Goal: Task Accomplishment & Management: Manage account settings

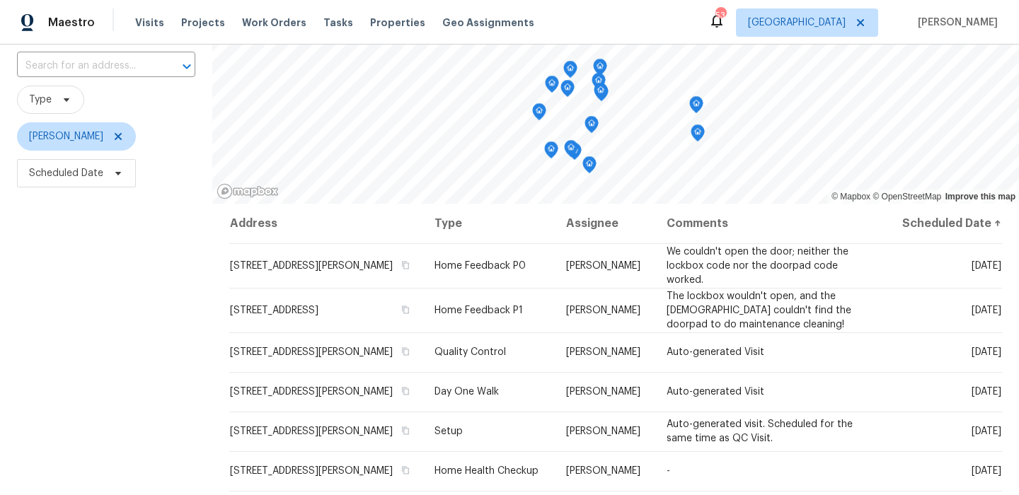
scroll to position [200, 0]
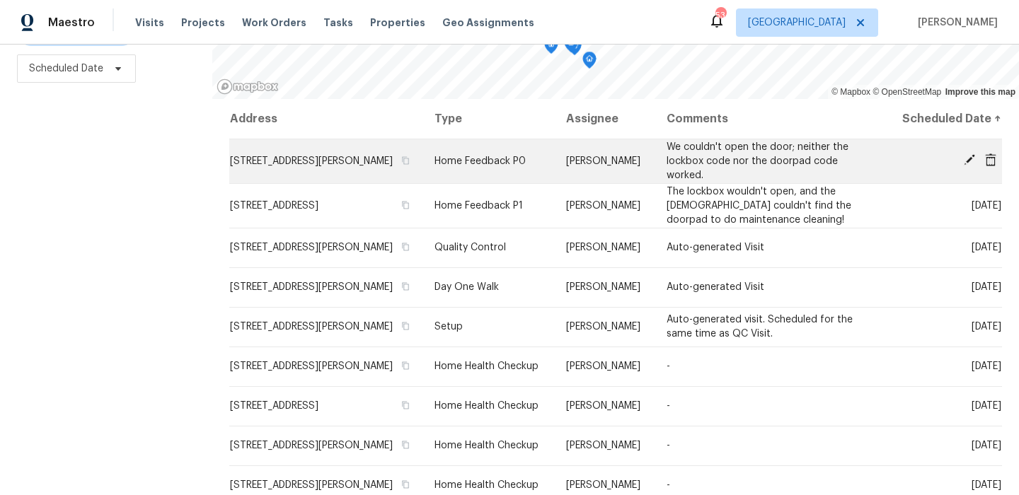
click at [970, 166] on icon at bounding box center [969, 159] width 11 height 11
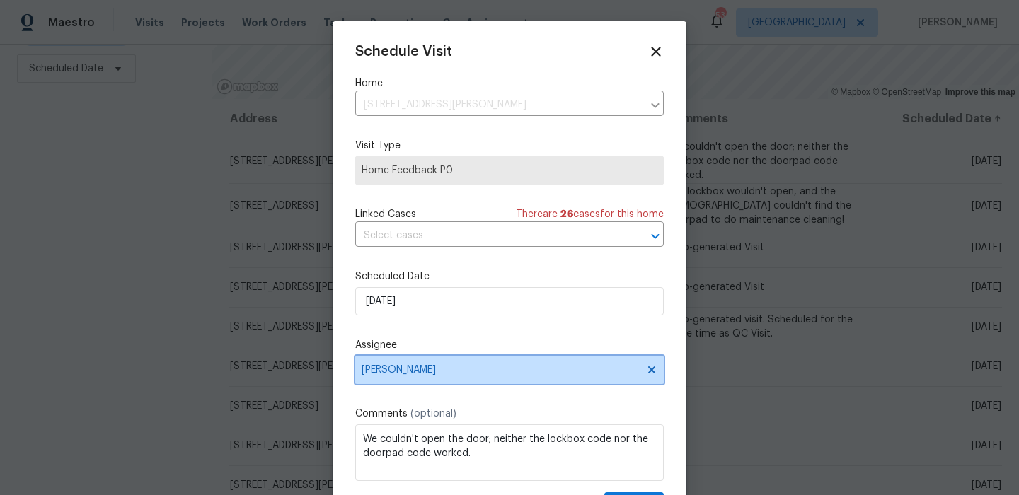
click at [457, 368] on span "[PERSON_NAME]" at bounding box center [500, 370] width 277 height 11
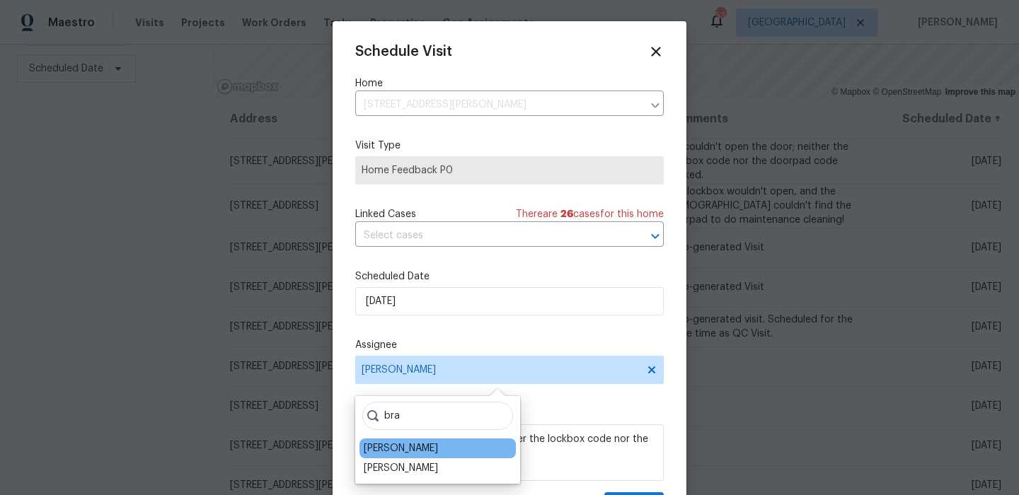
type input "bra"
click at [399, 452] on div "[PERSON_NAME]" at bounding box center [401, 449] width 74 height 14
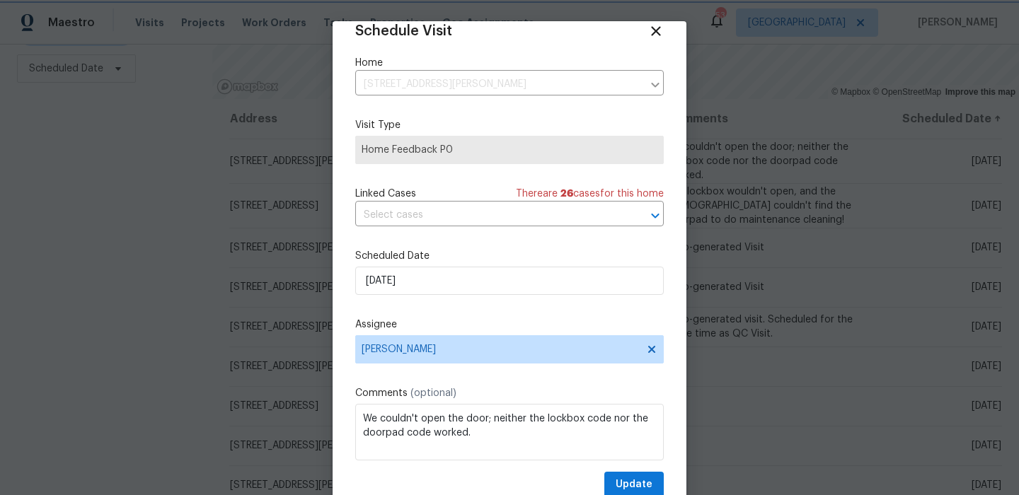
scroll to position [25, 0]
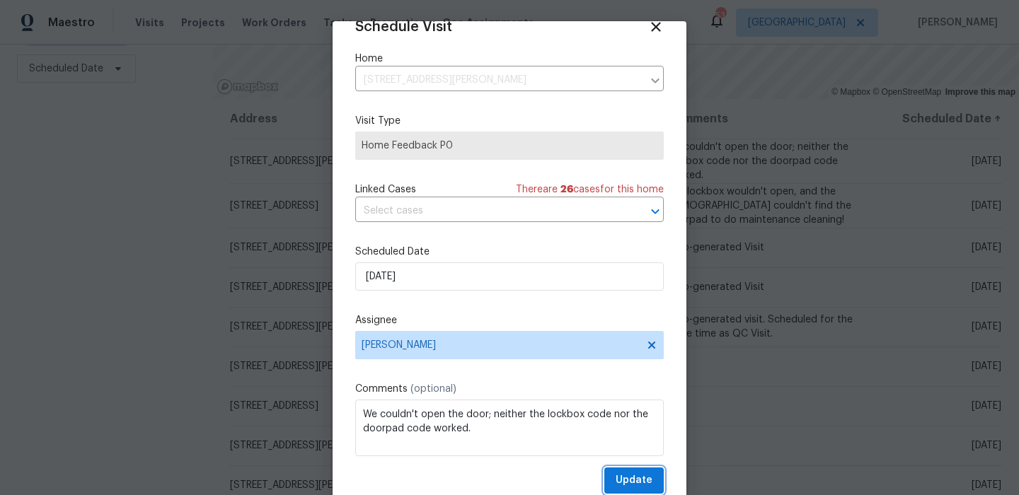
click at [631, 481] on span "Update" at bounding box center [634, 481] width 37 height 18
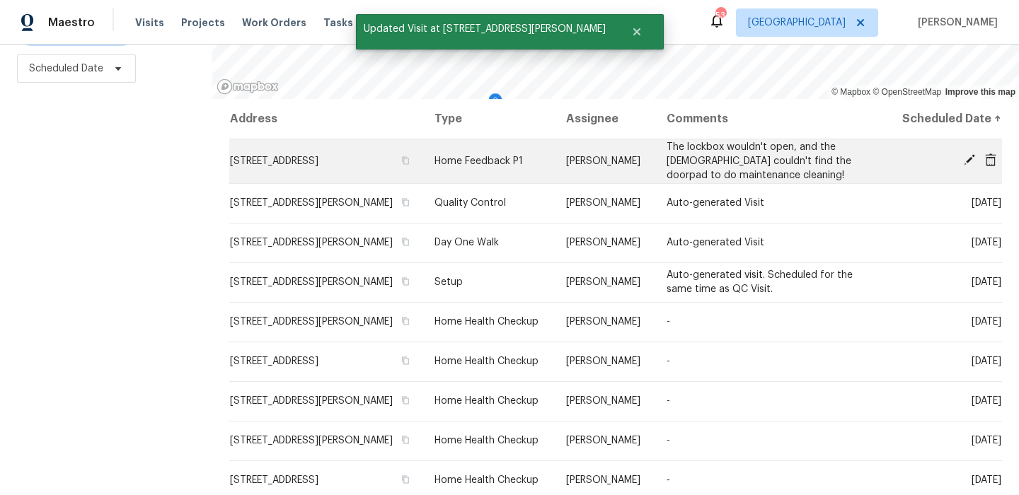
click at [968, 166] on icon at bounding box center [969, 159] width 11 height 11
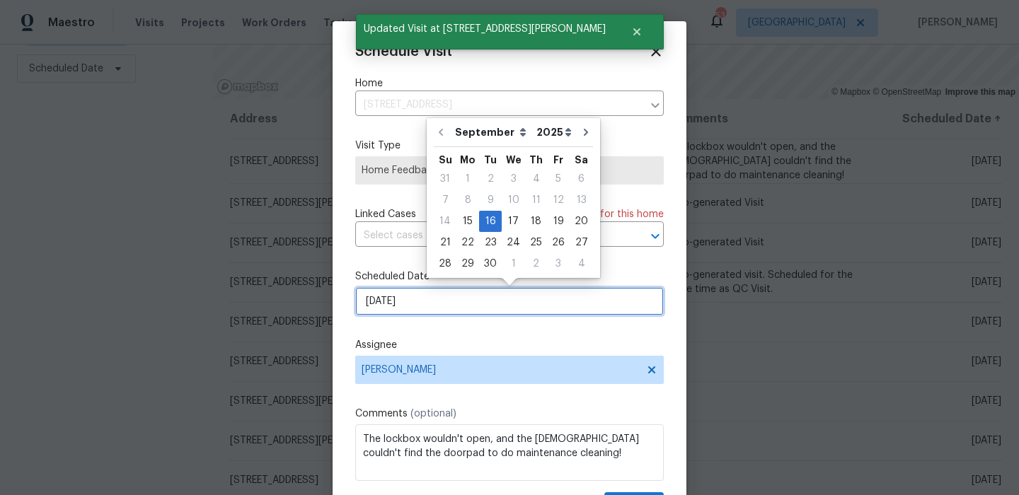
click at [449, 314] on input "[DATE]" at bounding box center [509, 301] width 309 height 28
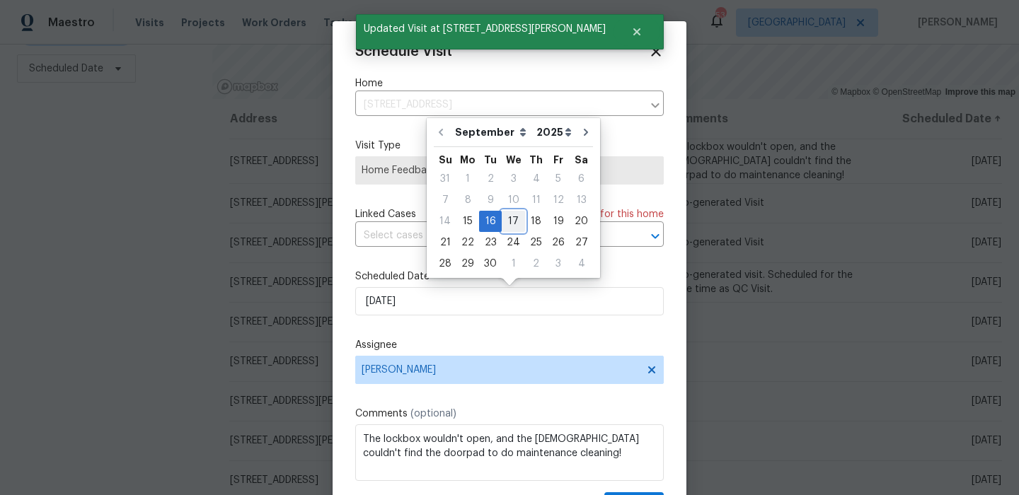
click at [504, 215] on div "17" at bounding box center [513, 222] width 23 height 20
type input "[DATE]"
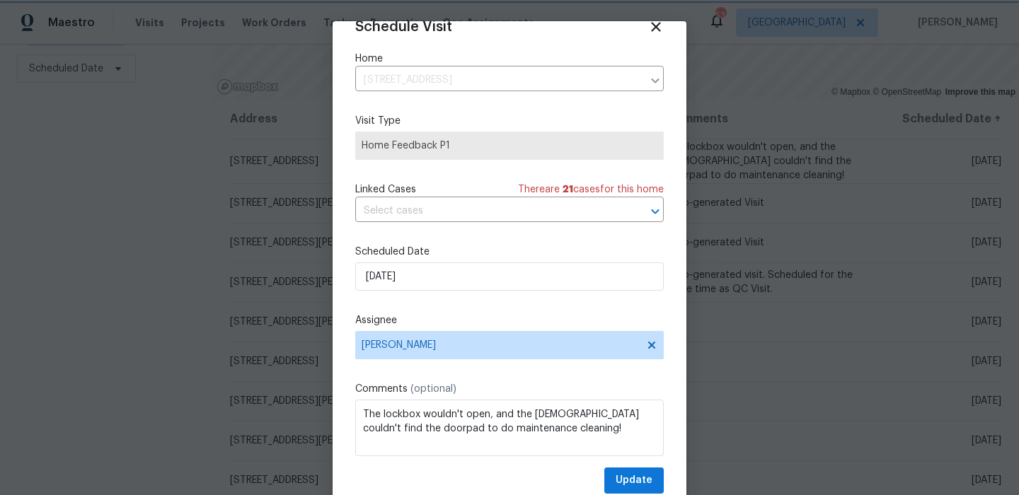
scroll to position [42, 0]
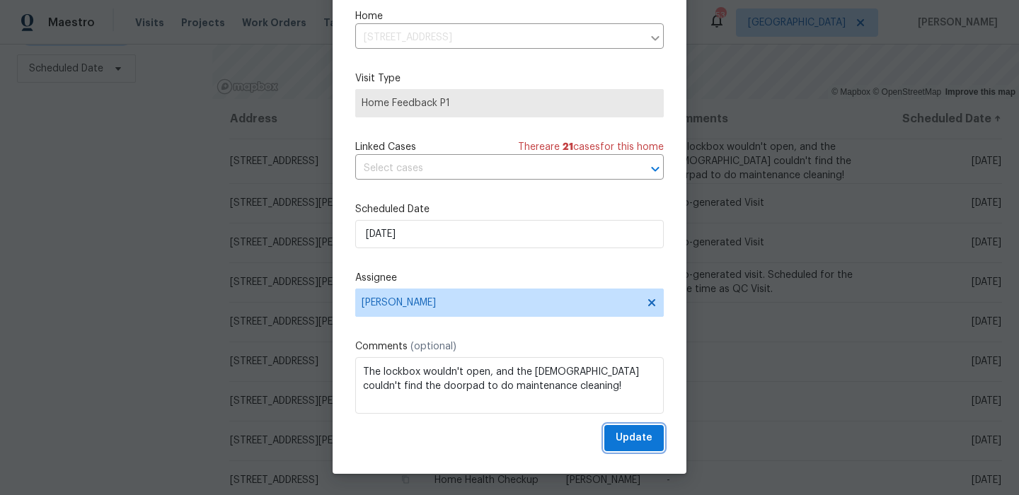
click at [626, 442] on span "Update" at bounding box center [634, 439] width 37 height 18
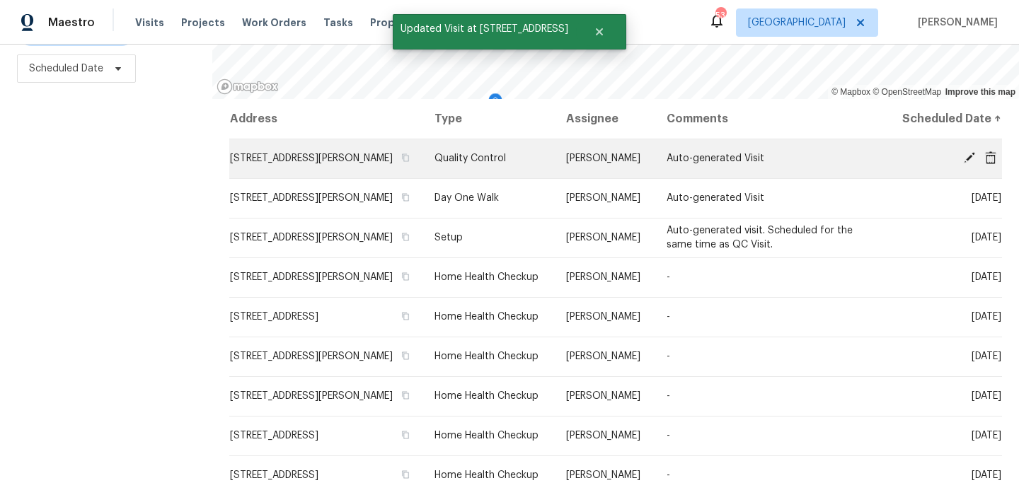
click at [968, 164] on icon at bounding box center [969, 157] width 11 height 11
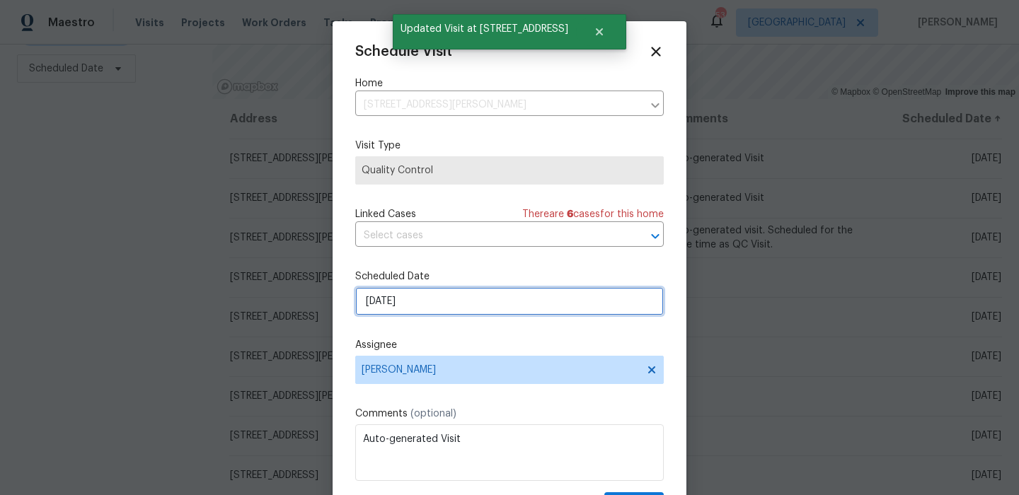
click at [442, 311] on input "[DATE]" at bounding box center [509, 301] width 309 height 28
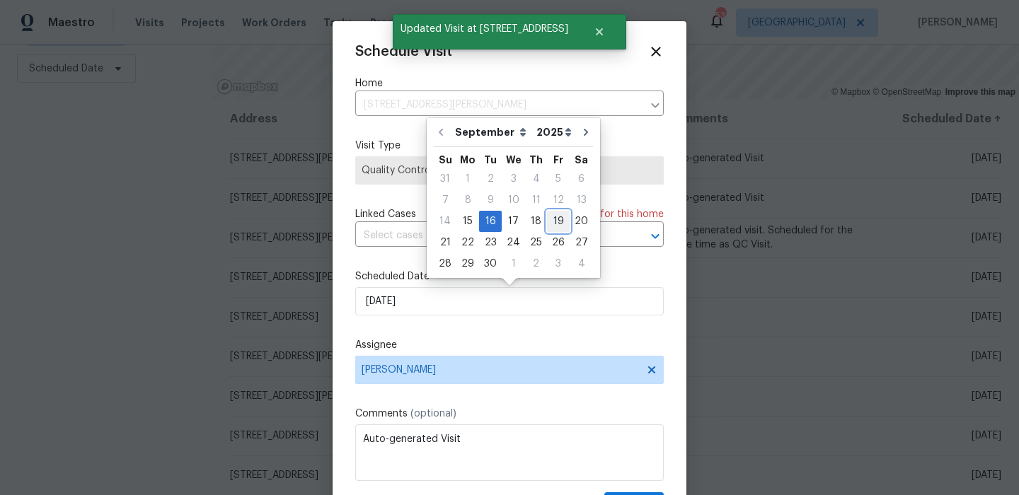
click at [561, 220] on div "19" at bounding box center [558, 222] width 23 height 20
type input "[DATE]"
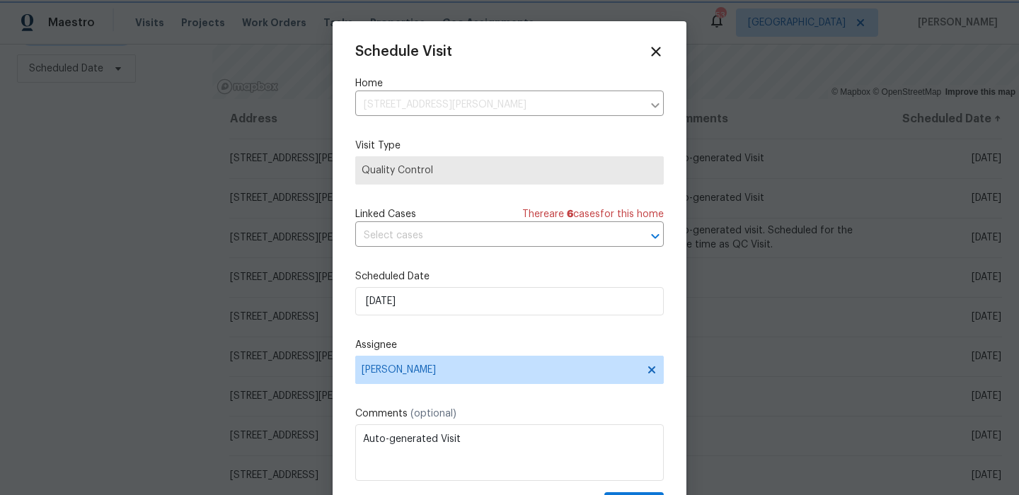
scroll to position [25, 0]
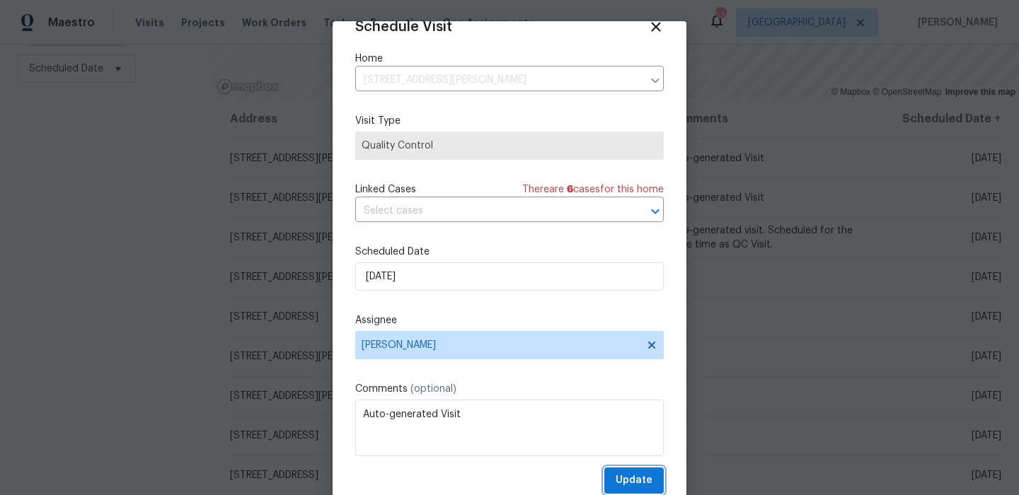
click at [628, 479] on span "Update" at bounding box center [634, 481] width 37 height 18
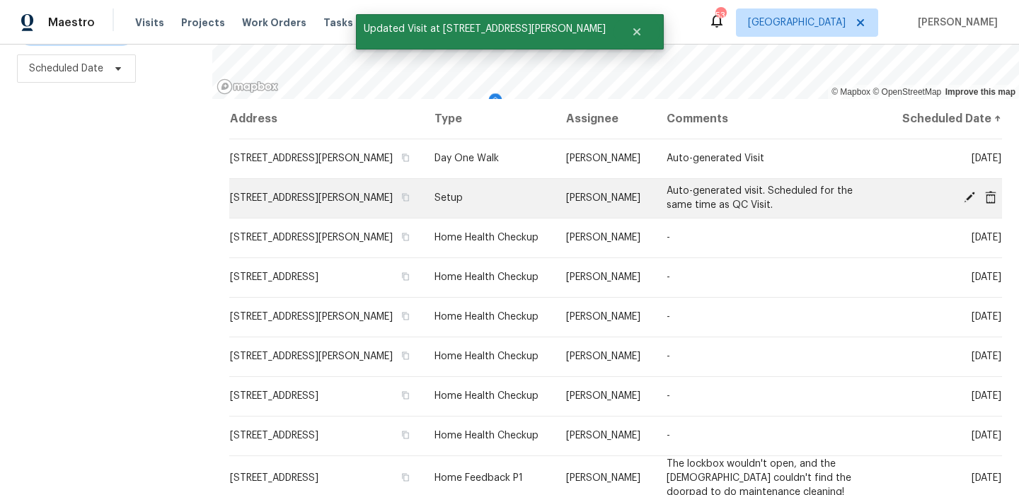
click at [967, 203] on icon at bounding box center [969, 197] width 11 height 11
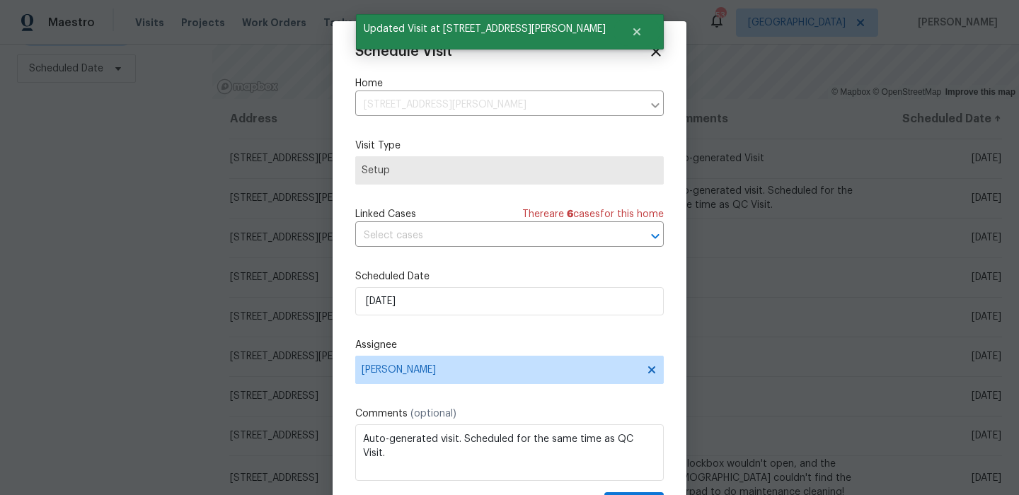
click at [529, 318] on div "Schedule Visit Home [STREET_ADDRESS][PERSON_NAME] ​ Visit Type Setup Linked Cas…" at bounding box center [509, 281] width 309 height 475
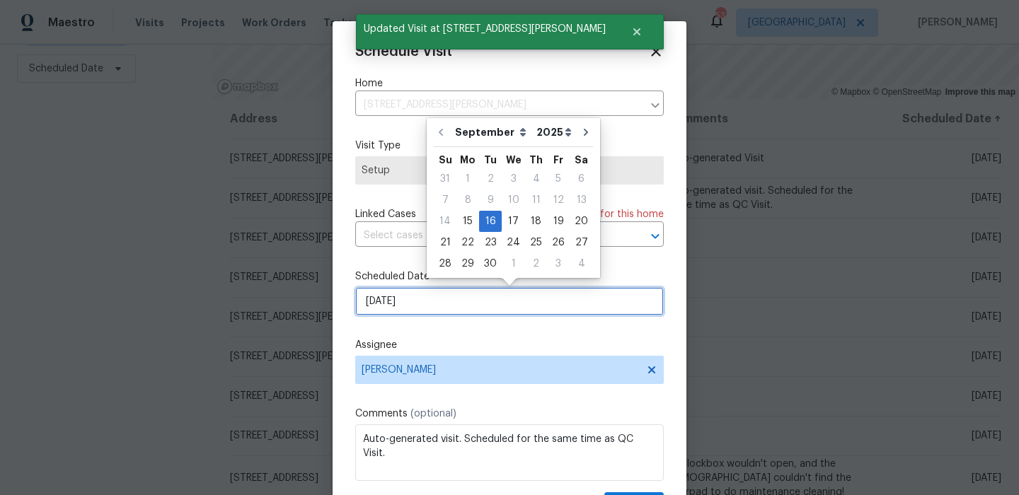
click at [535, 308] on input "[DATE]" at bounding box center [509, 301] width 309 height 28
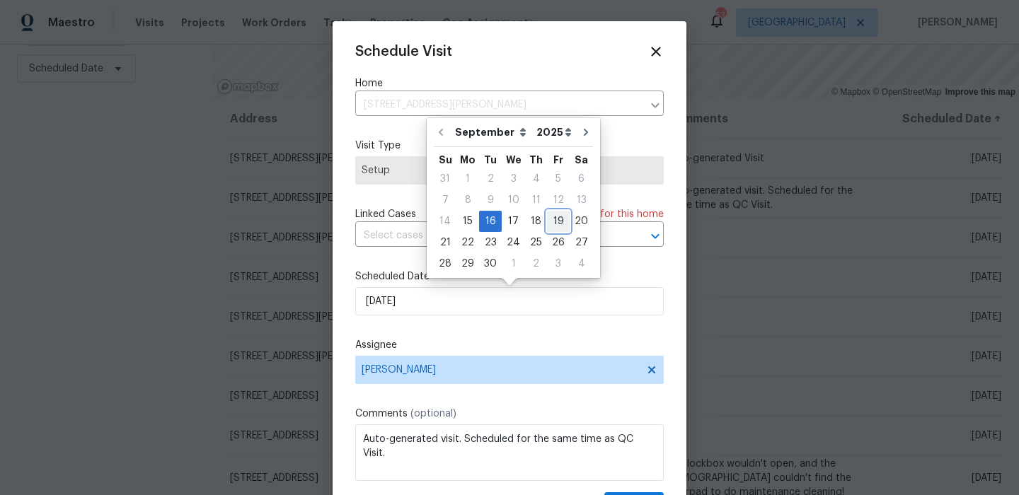
click at [552, 219] on div "19" at bounding box center [558, 222] width 23 height 20
type input "[DATE]"
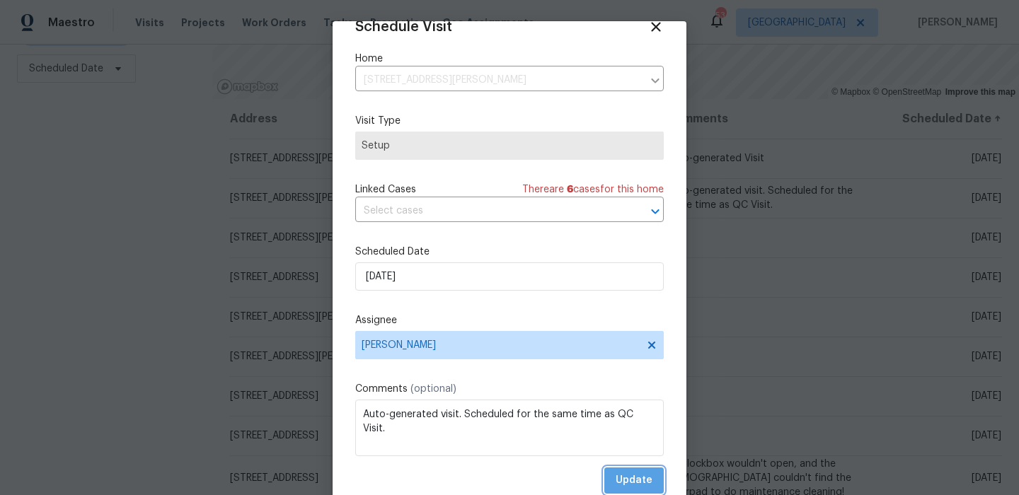
click at [628, 474] on span "Update" at bounding box center [634, 481] width 37 height 18
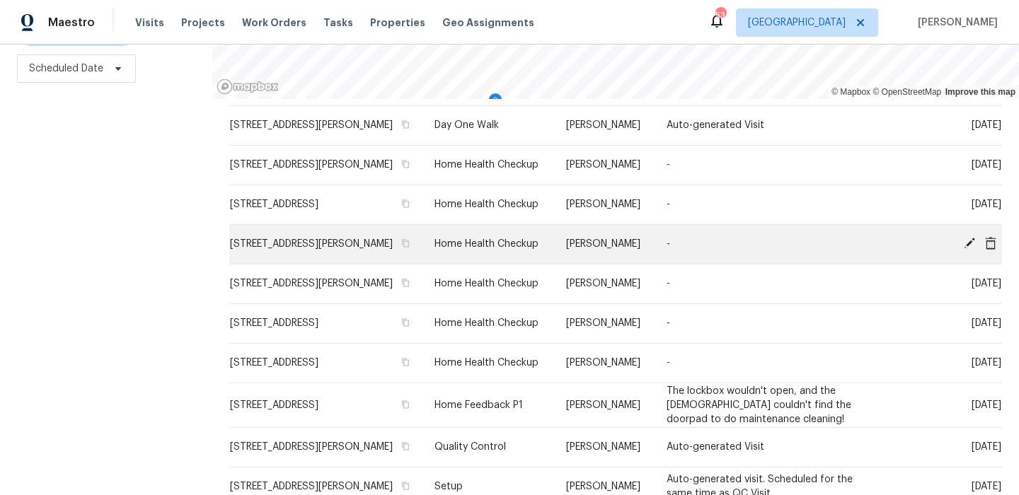
scroll to position [40, 0]
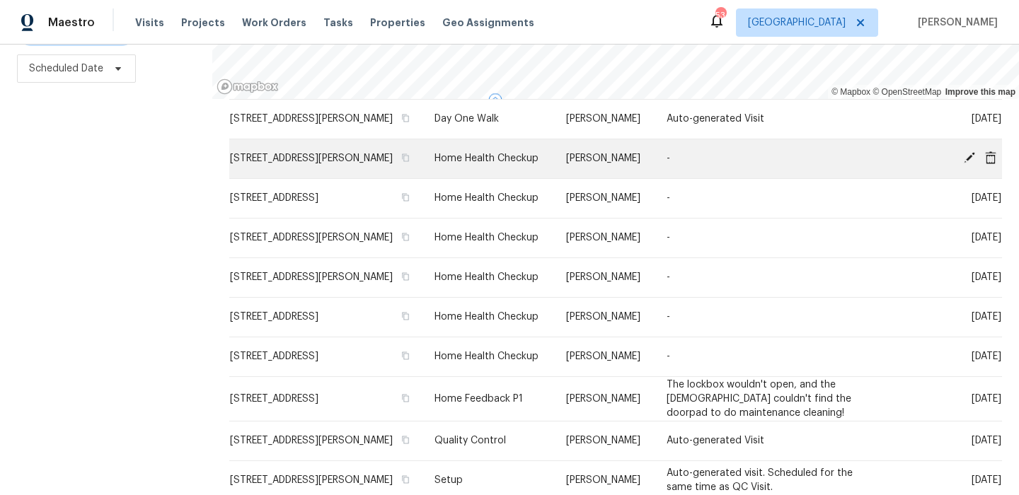
click at [970, 164] on icon at bounding box center [969, 157] width 13 height 13
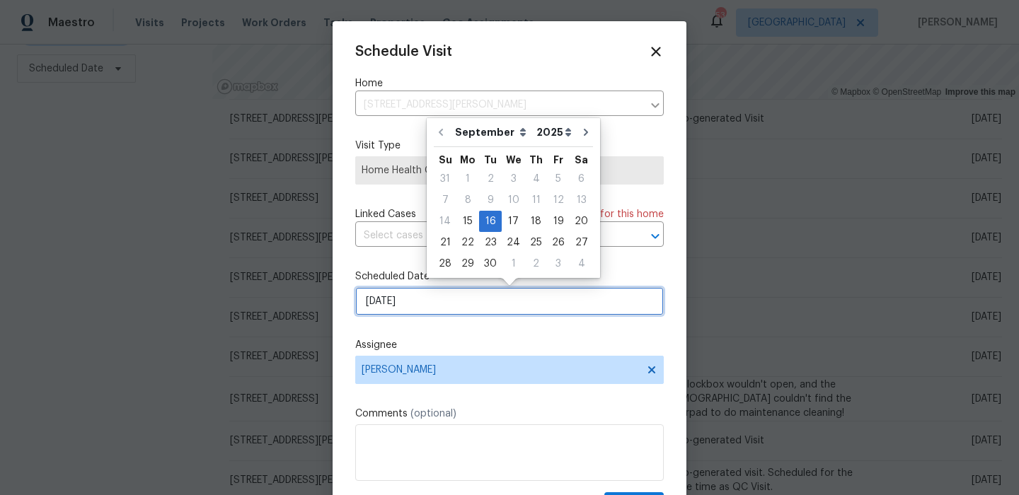
click at [462, 314] on input "[DATE]" at bounding box center [509, 301] width 309 height 28
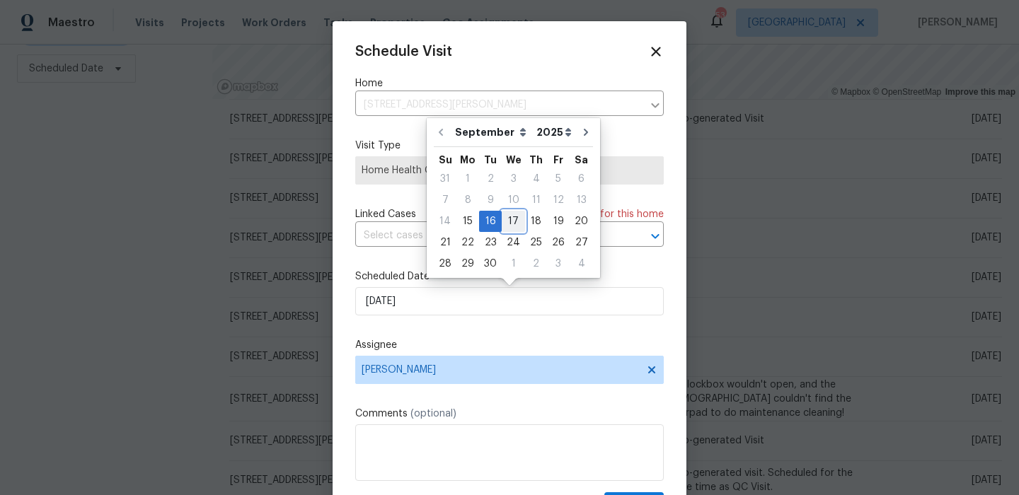
click at [511, 217] on div "17" at bounding box center [513, 222] width 23 height 20
type input "[DATE]"
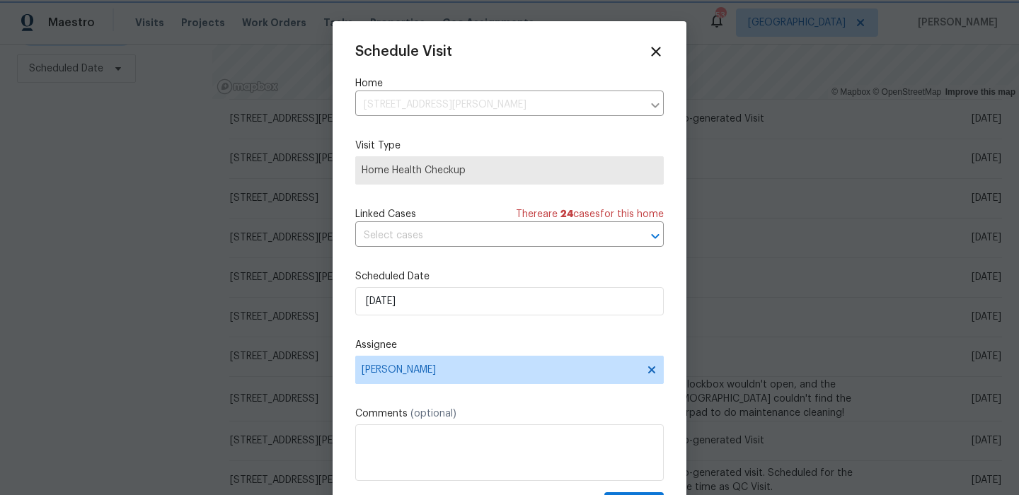
scroll to position [25, 0]
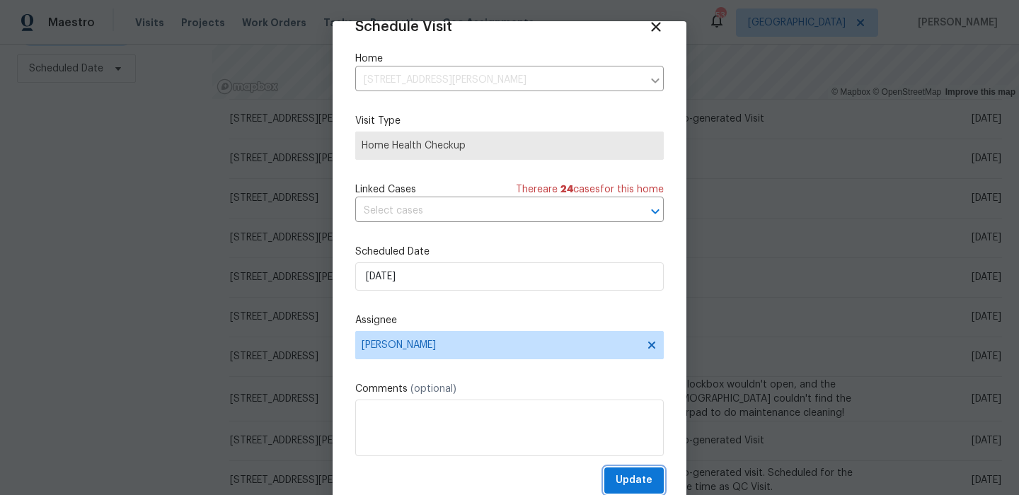
click at [620, 469] on button "Update" at bounding box center [634, 481] width 59 height 26
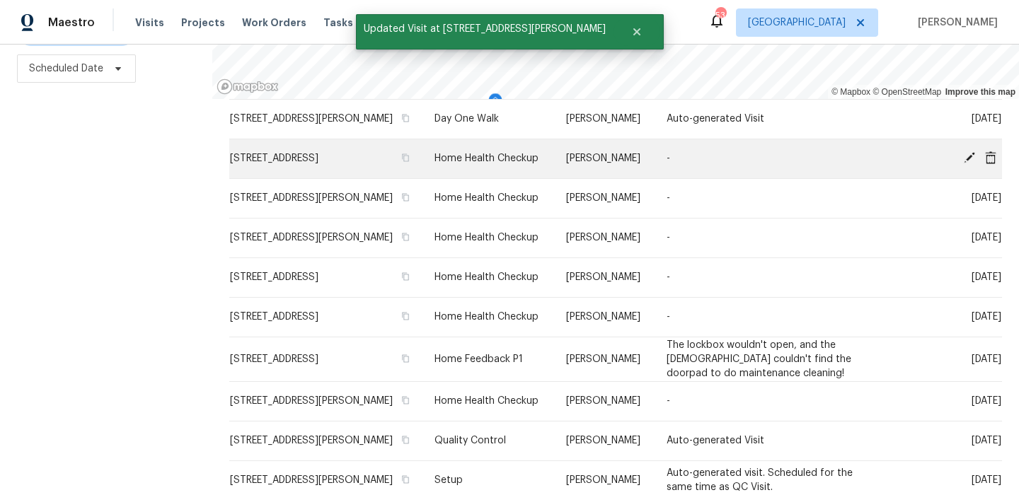
click at [968, 164] on icon at bounding box center [969, 157] width 13 height 13
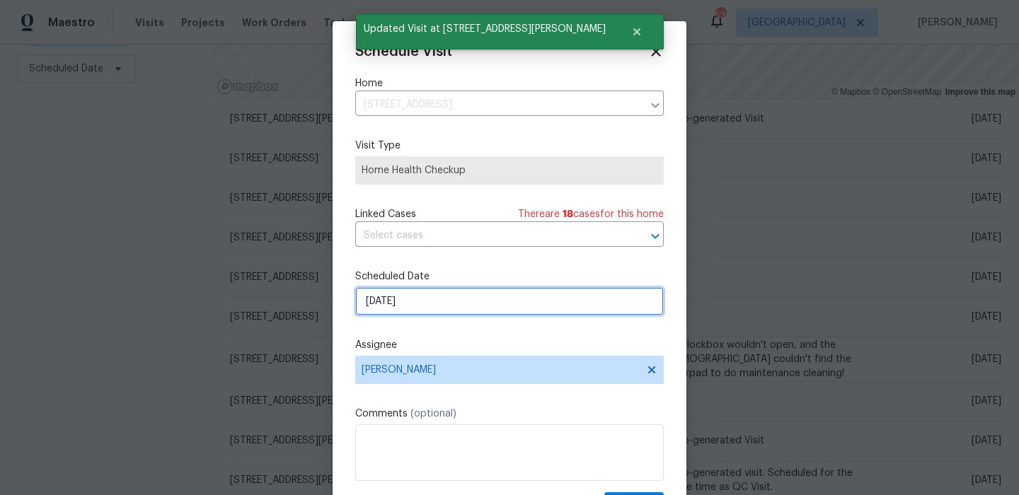
click at [462, 301] on input "[DATE]" at bounding box center [509, 301] width 309 height 28
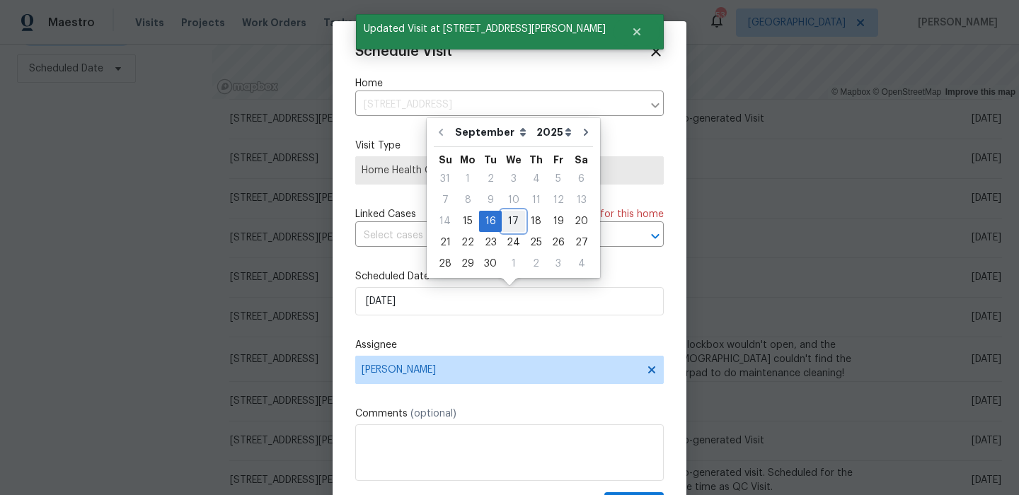
click at [508, 227] on div "17" at bounding box center [513, 222] width 23 height 20
type input "[DATE]"
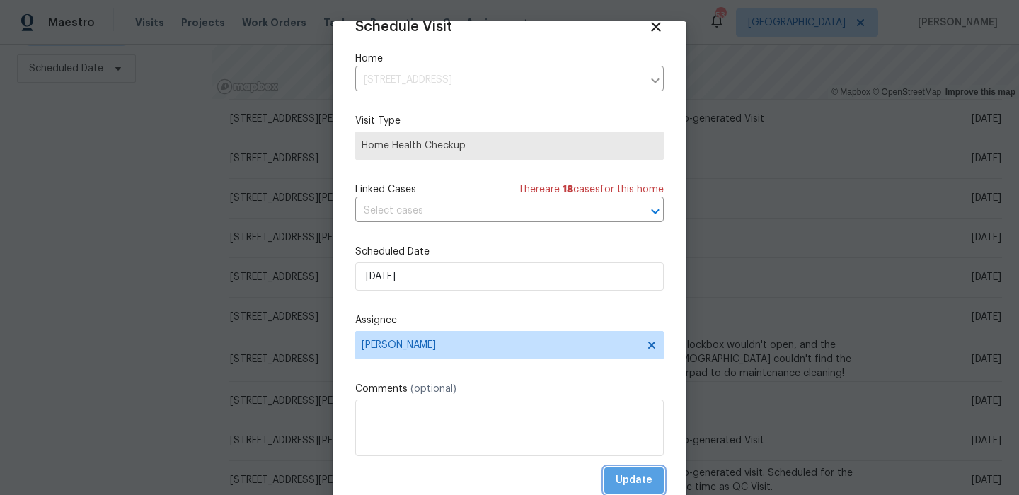
click at [631, 473] on span "Update" at bounding box center [634, 481] width 37 height 18
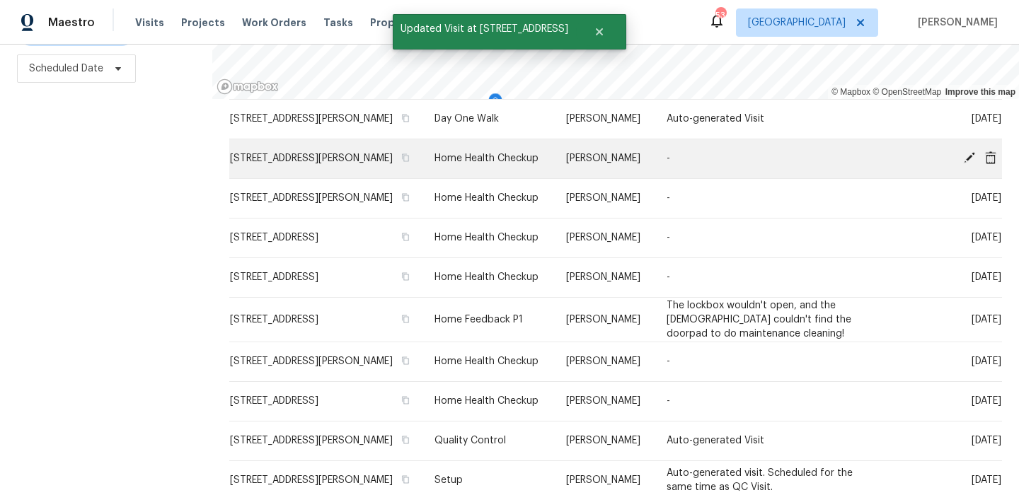
click at [970, 164] on icon at bounding box center [969, 157] width 11 height 11
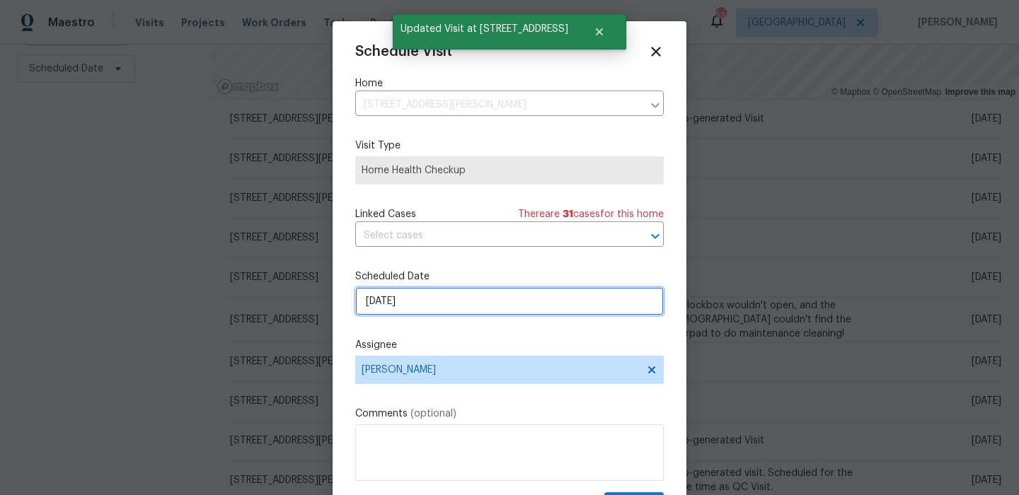
click at [445, 301] on input "[DATE]" at bounding box center [509, 301] width 309 height 28
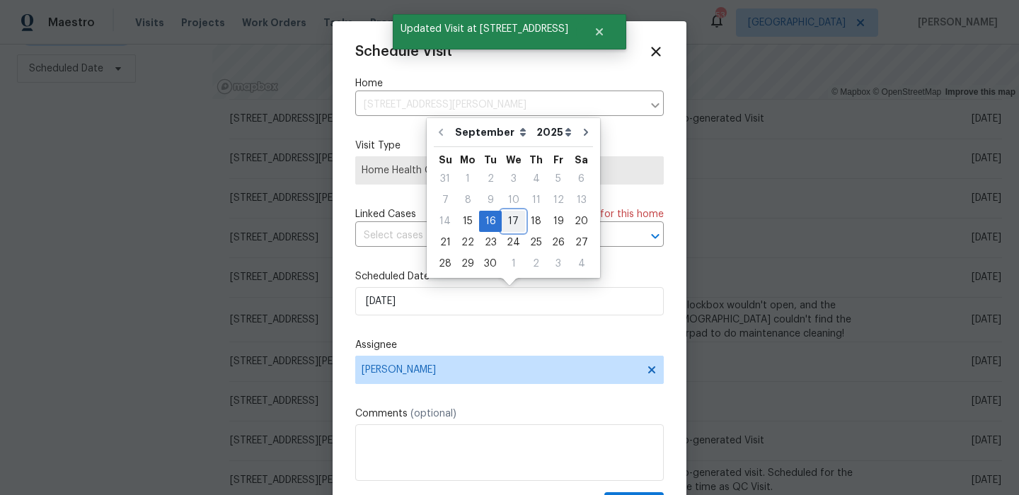
click at [510, 223] on div "17" at bounding box center [513, 222] width 23 height 20
type input "[DATE]"
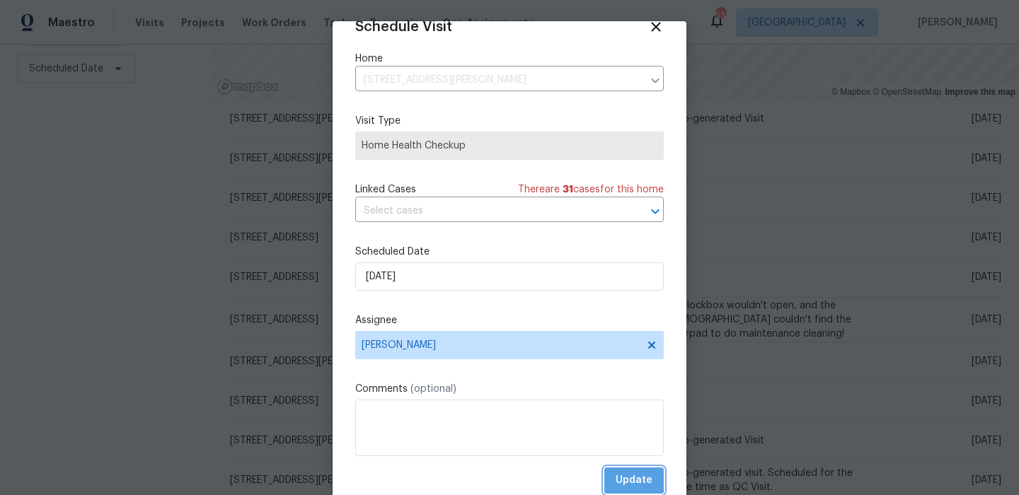
click at [614, 475] on button "Update" at bounding box center [634, 481] width 59 height 26
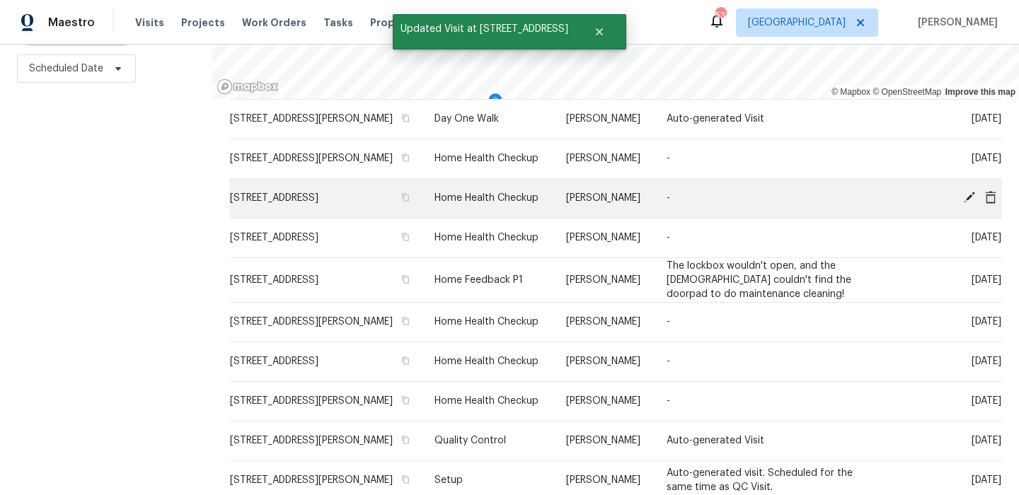
click at [970, 203] on icon at bounding box center [969, 197] width 11 height 11
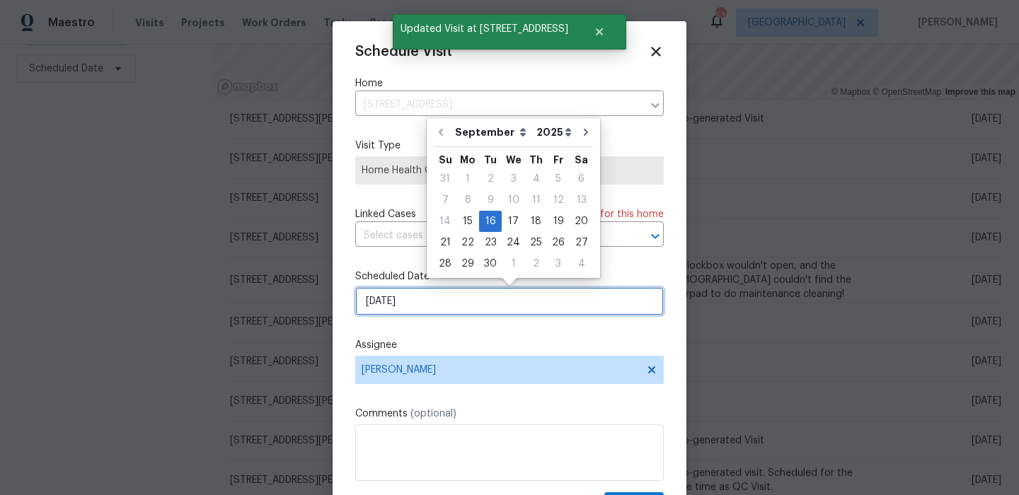
click at [483, 311] on input "[DATE]" at bounding box center [509, 301] width 309 height 28
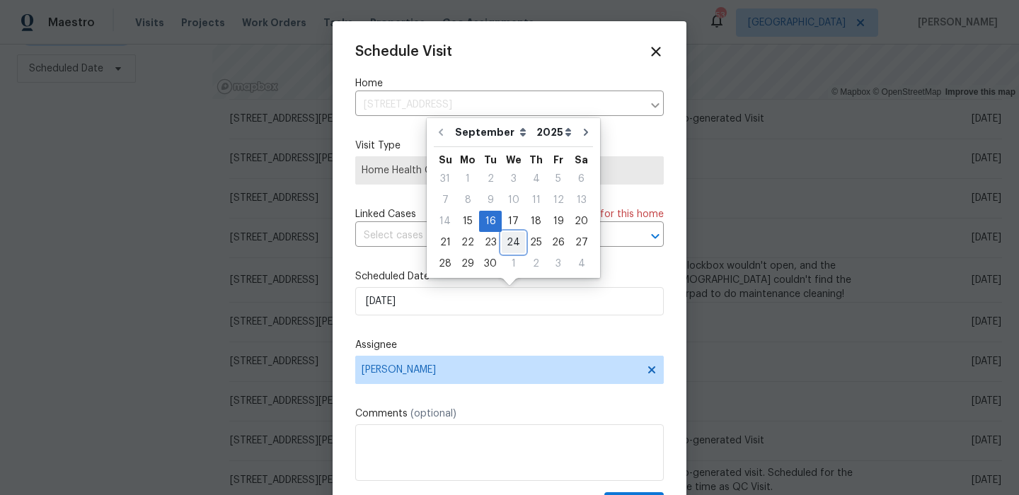
click at [517, 233] on div "24" at bounding box center [513, 243] width 23 height 20
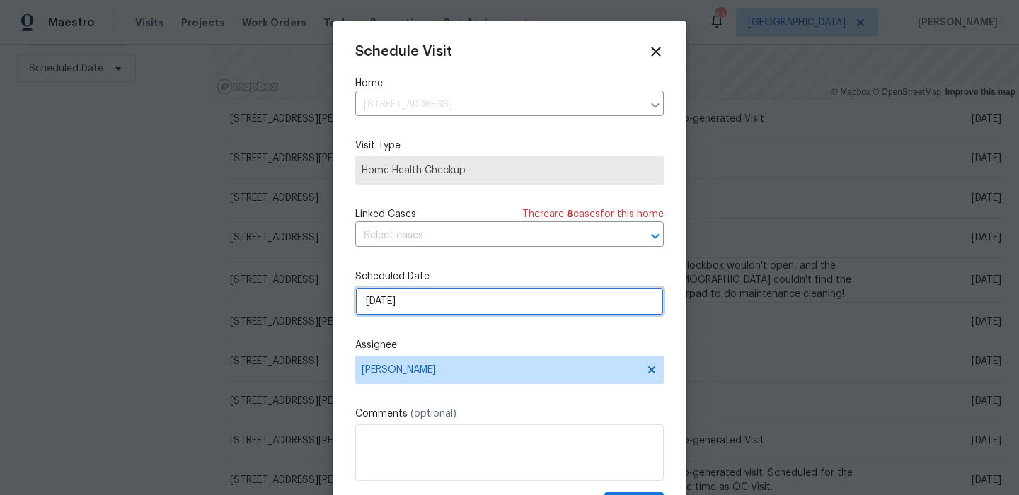
click at [484, 289] on input "[DATE]" at bounding box center [509, 301] width 309 height 28
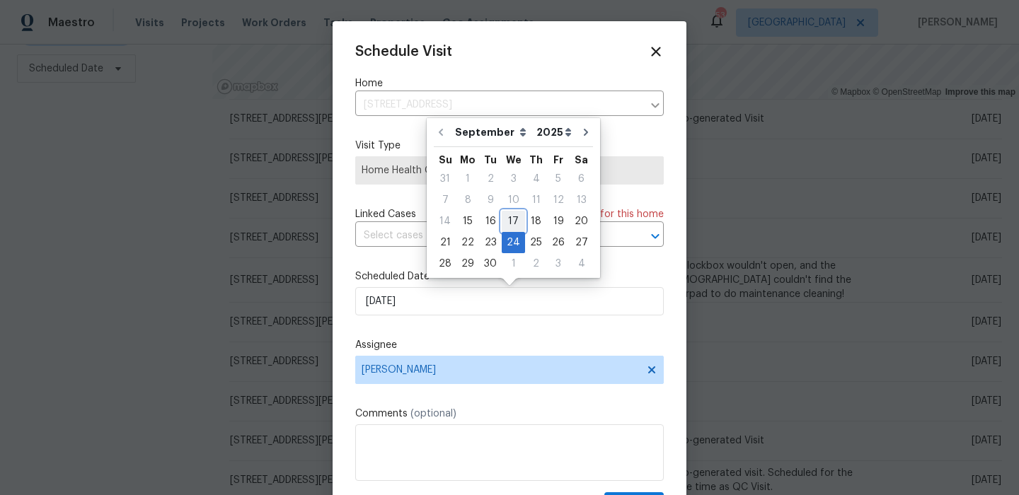
click at [508, 221] on div "17" at bounding box center [513, 222] width 23 height 20
type input "[DATE]"
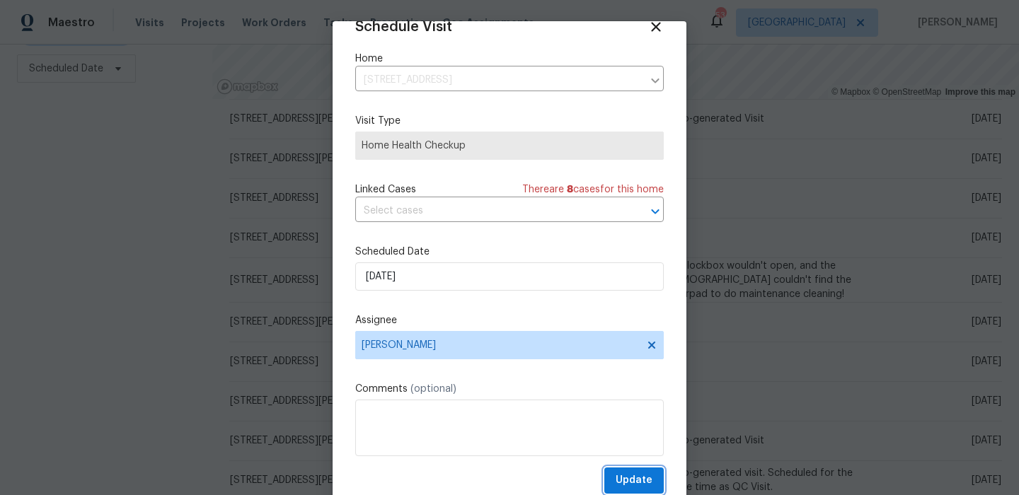
click at [616, 469] on button "Update" at bounding box center [634, 481] width 59 height 26
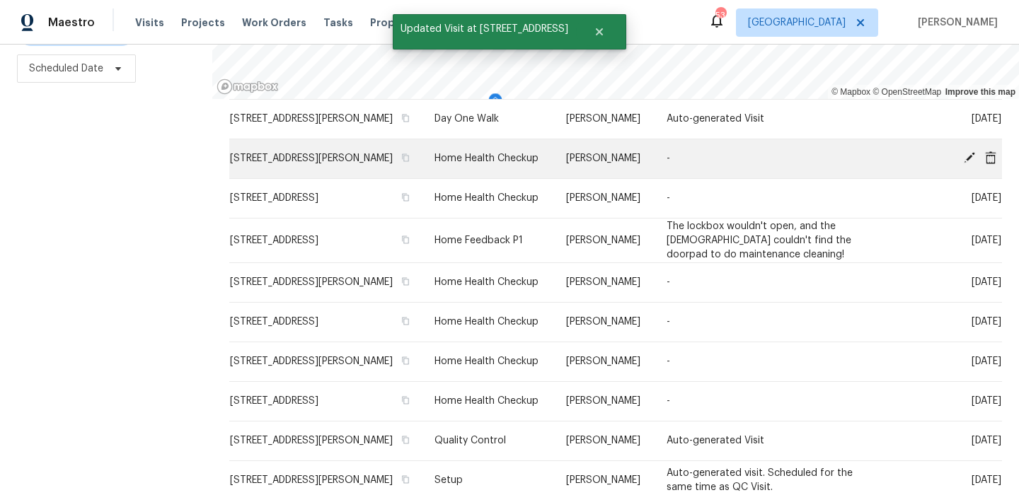
click at [972, 164] on icon at bounding box center [969, 157] width 11 height 11
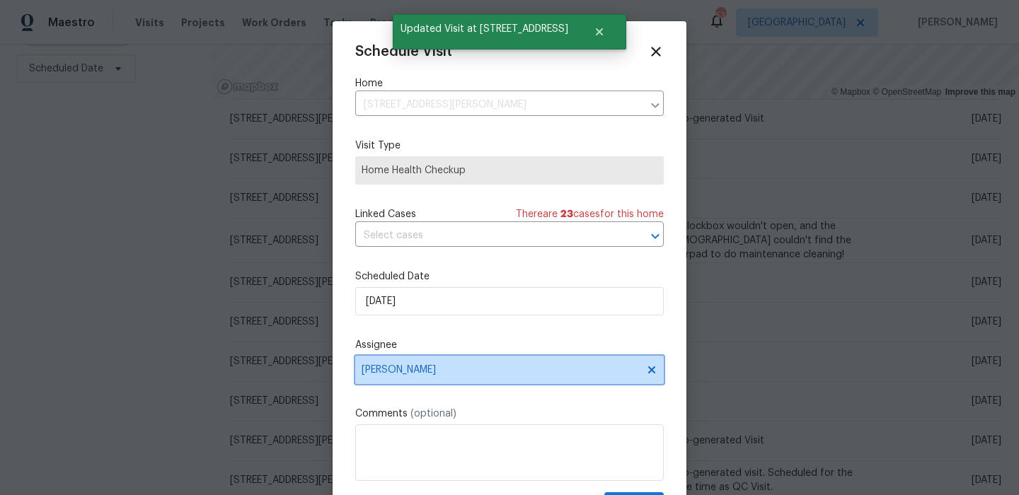
click at [484, 362] on span "[PERSON_NAME]" at bounding box center [509, 370] width 309 height 28
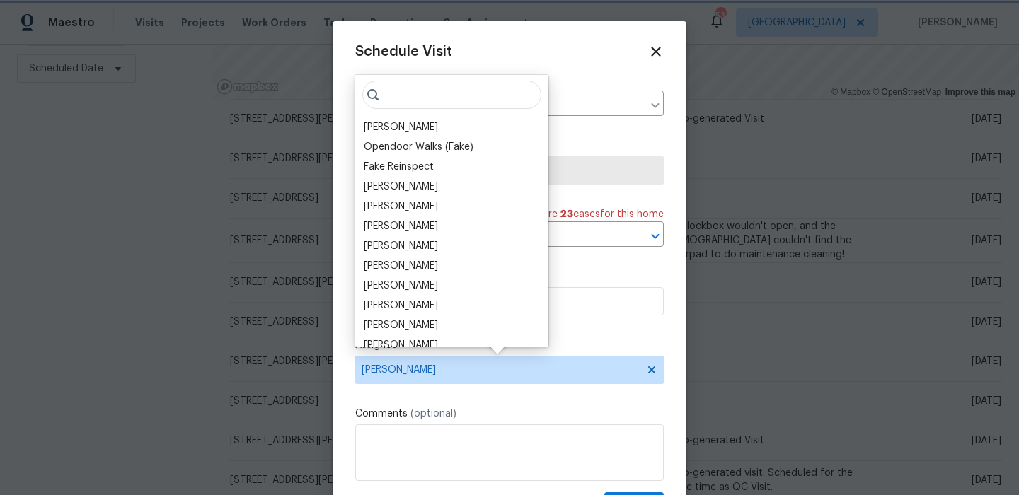
click at [534, 286] on div "Scheduled Date [DATE]" at bounding box center [509, 293] width 309 height 46
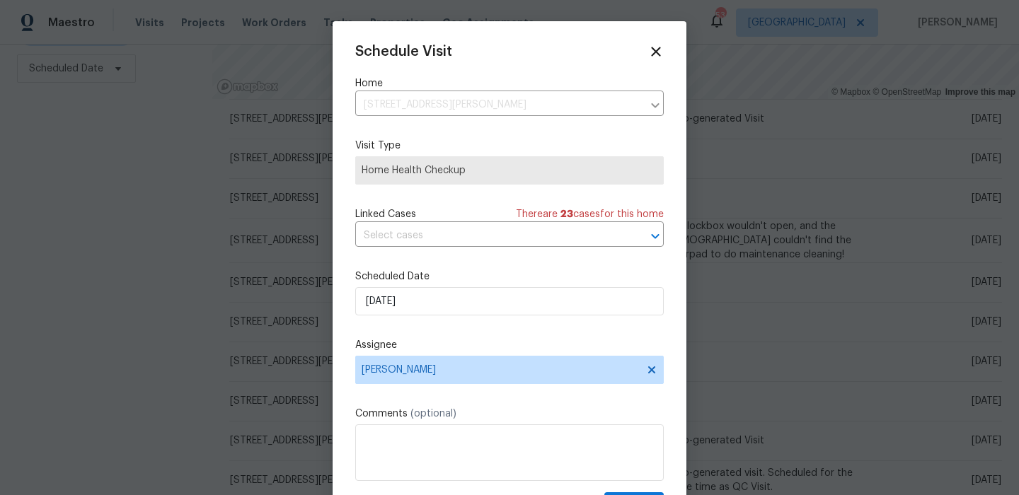
click at [493, 286] on div "Scheduled Date [DATE]" at bounding box center [509, 293] width 309 height 46
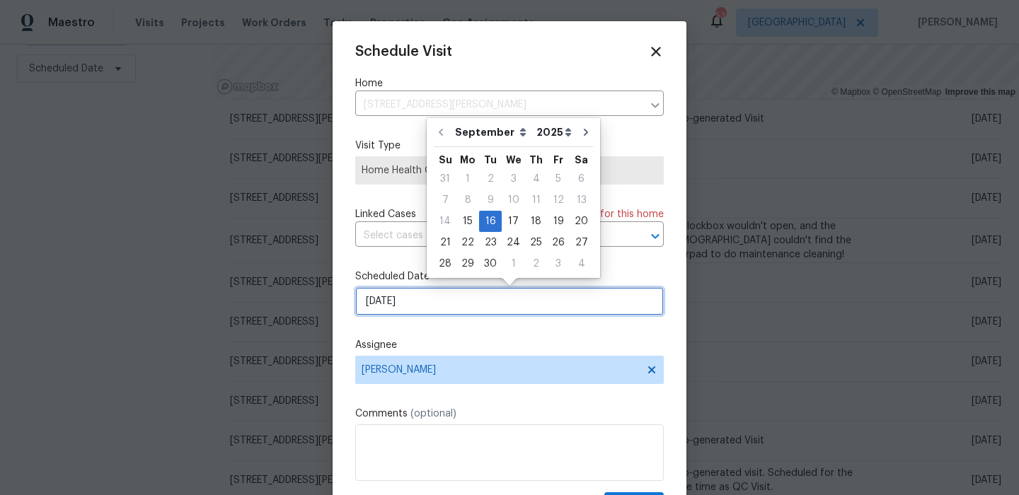
click at [488, 293] on input "[DATE]" at bounding box center [509, 301] width 309 height 28
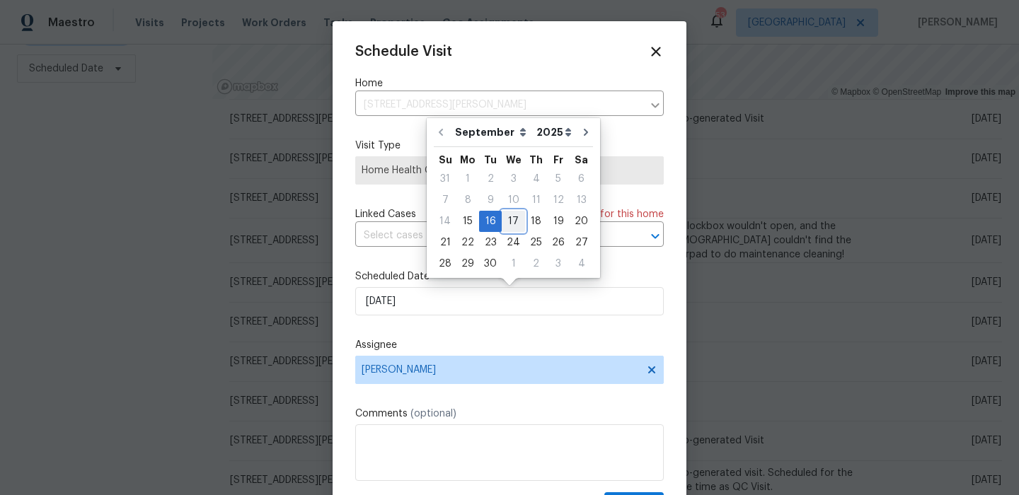
click at [515, 226] on div "17" at bounding box center [513, 222] width 23 height 20
type input "[DATE]"
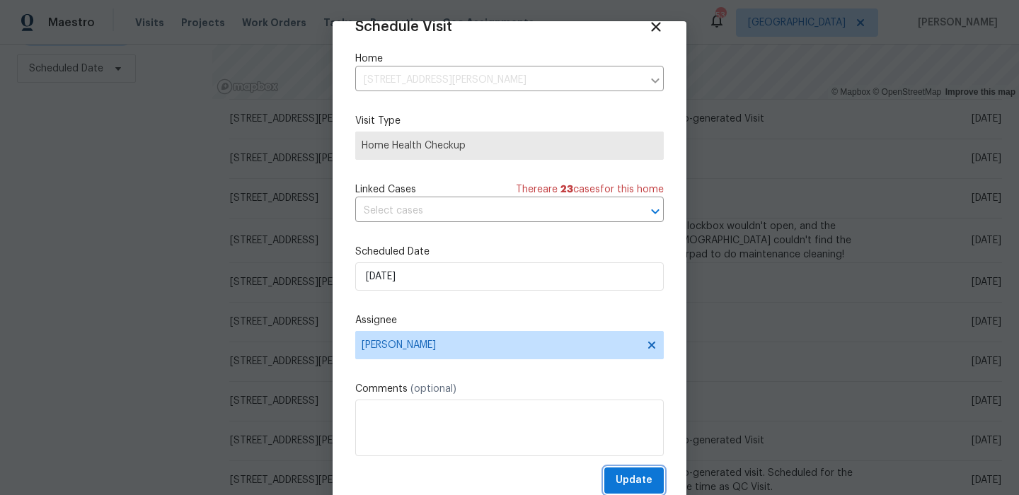
click at [624, 474] on span "Update" at bounding box center [634, 481] width 37 height 18
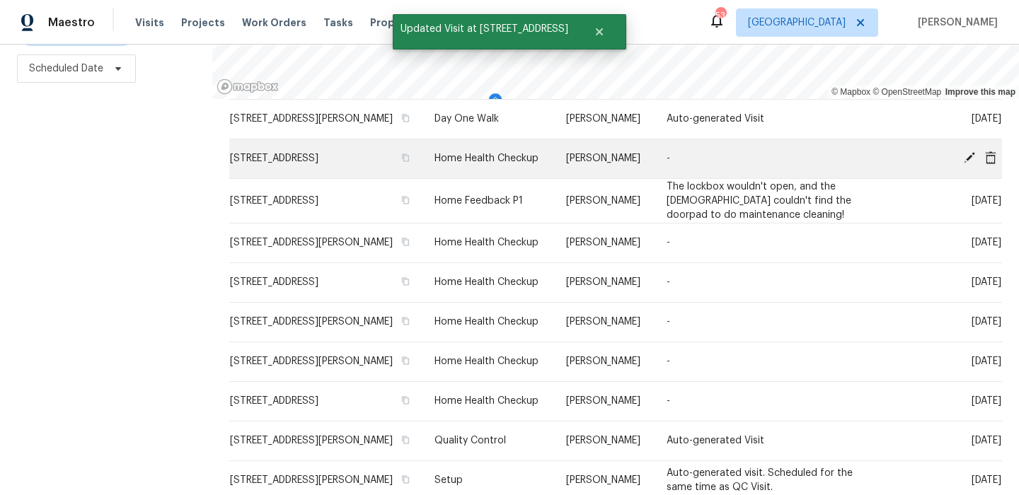
click at [969, 164] on icon at bounding box center [969, 157] width 13 height 13
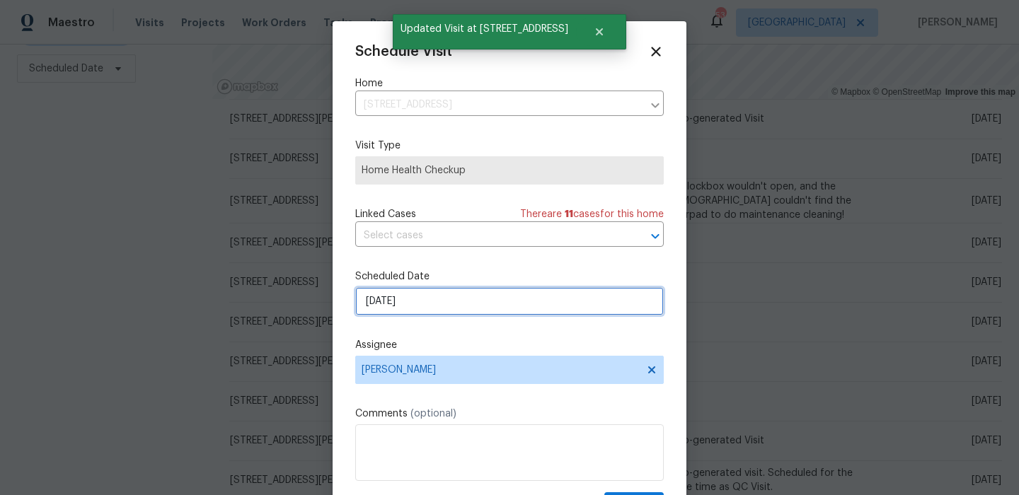
click at [491, 298] on input "[DATE]" at bounding box center [509, 301] width 309 height 28
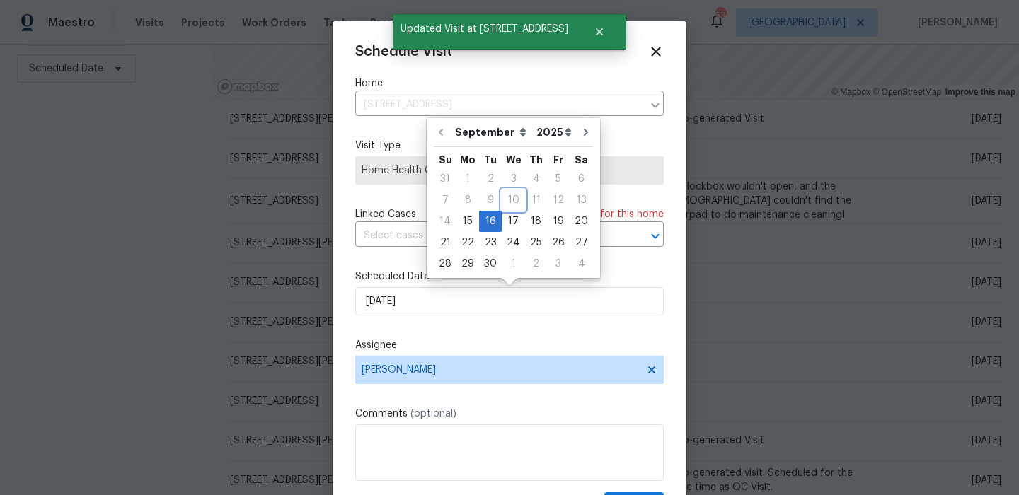
click at [506, 210] on div "10" at bounding box center [513, 200] width 23 height 20
click at [506, 213] on div "17" at bounding box center [513, 222] width 23 height 20
type input "[DATE]"
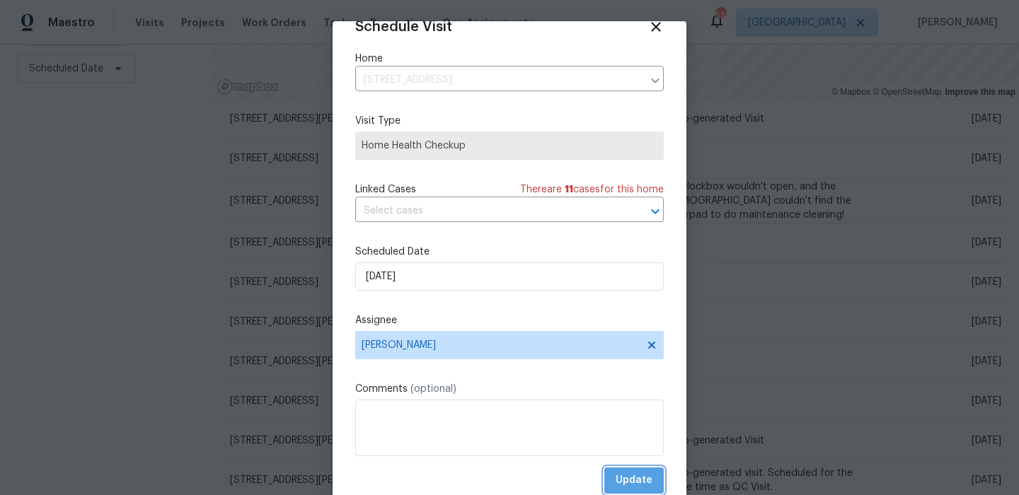
click at [626, 487] on span "Update" at bounding box center [634, 481] width 37 height 18
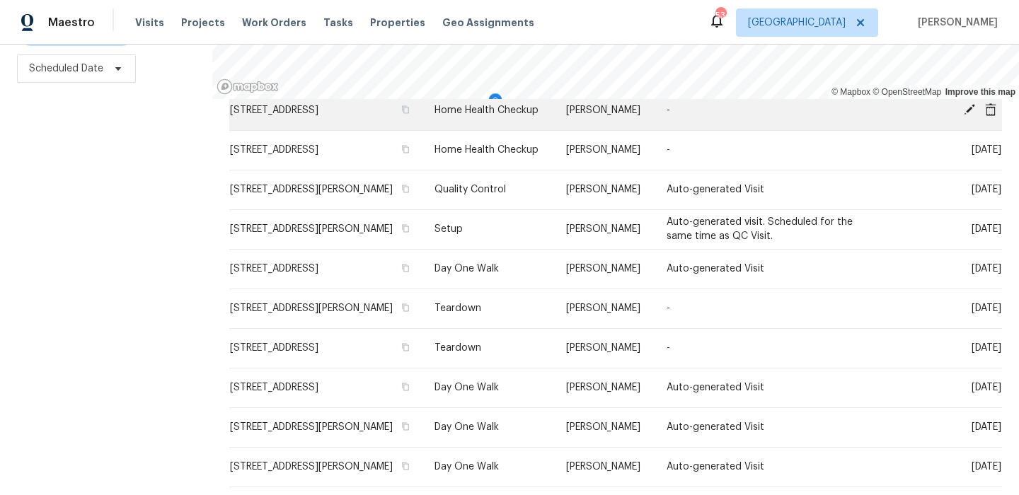
scroll to position [292, 0]
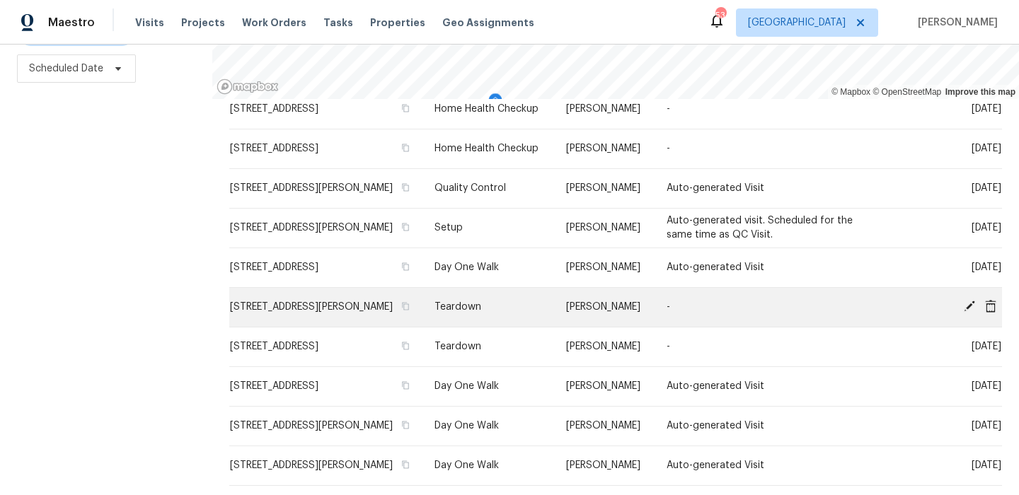
click at [969, 313] on icon at bounding box center [969, 306] width 13 height 13
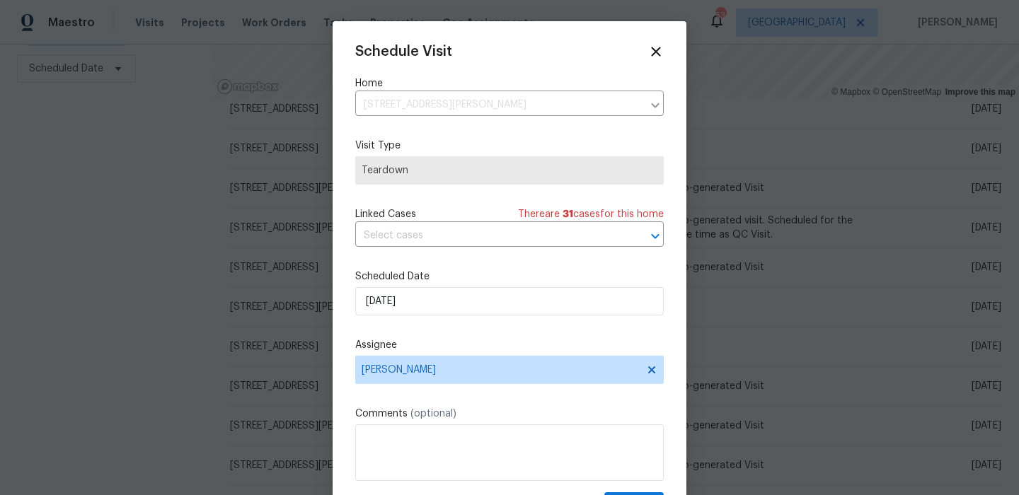
click at [426, 321] on div "Schedule Visit Home [STREET_ADDRESS][PERSON_NAME] ​ Visit Type Teardown Linked …" at bounding box center [509, 281] width 309 height 475
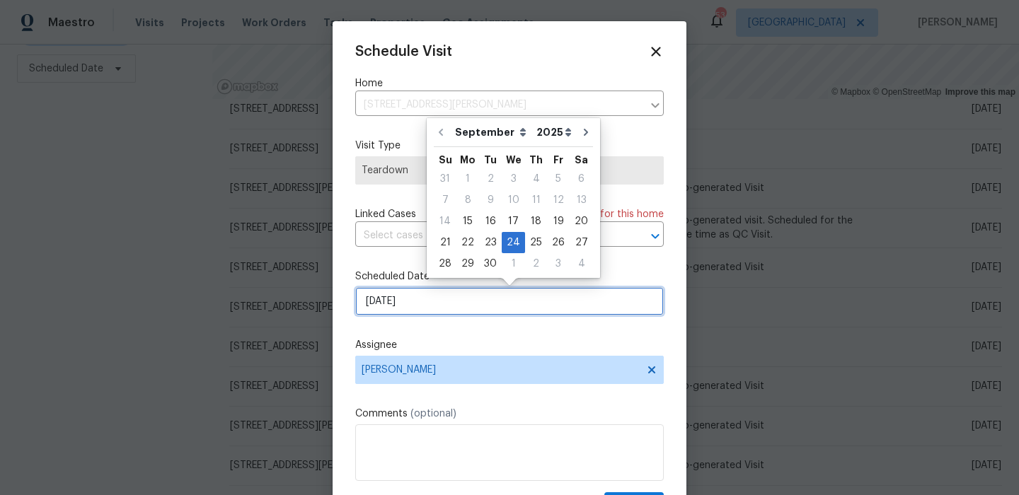
click at [445, 303] on input "[DATE]" at bounding box center [509, 301] width 309 height 28
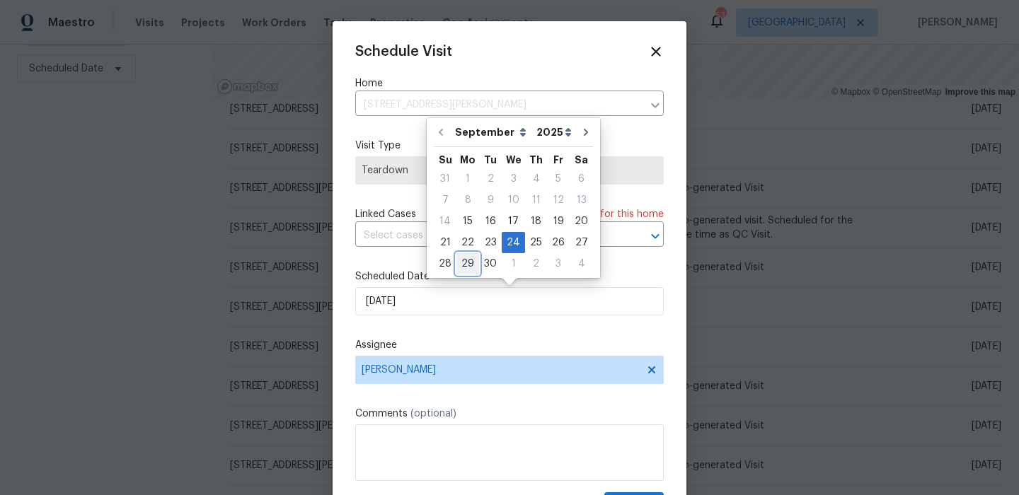
click at [469, 263] on div "29" at bounding box center [468, 264] width 23 height 20
type input "[DATE]"
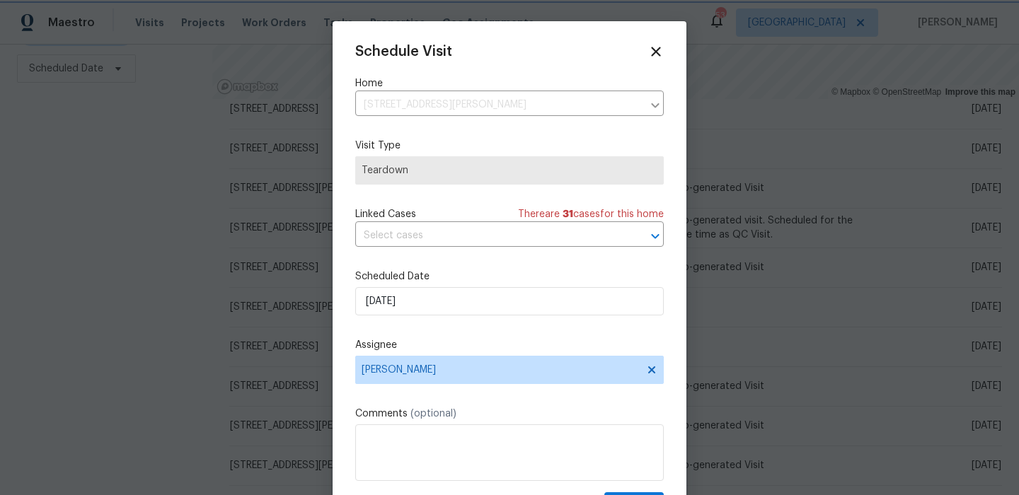
scroll to position [25, 0]
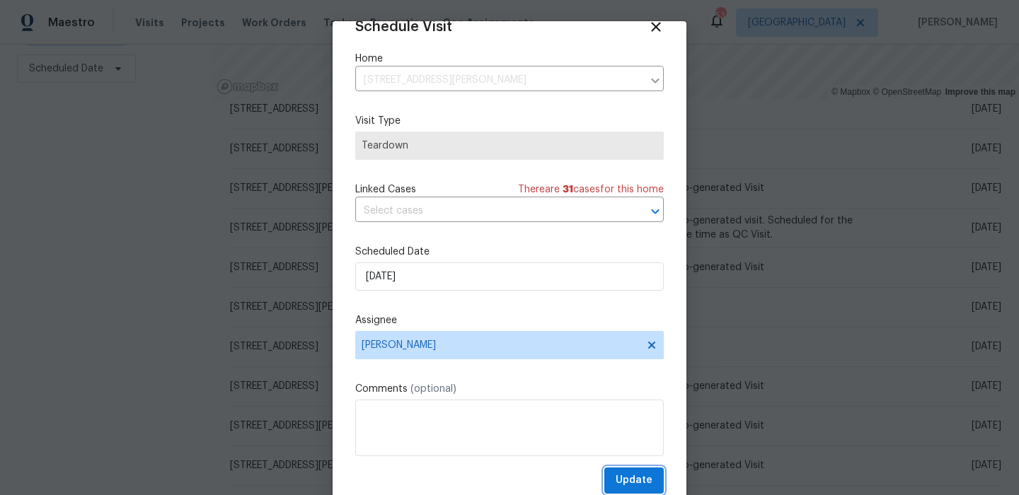
click at [646, 475] on span "Update" at bounding box center [634, 481] width 37 height 18
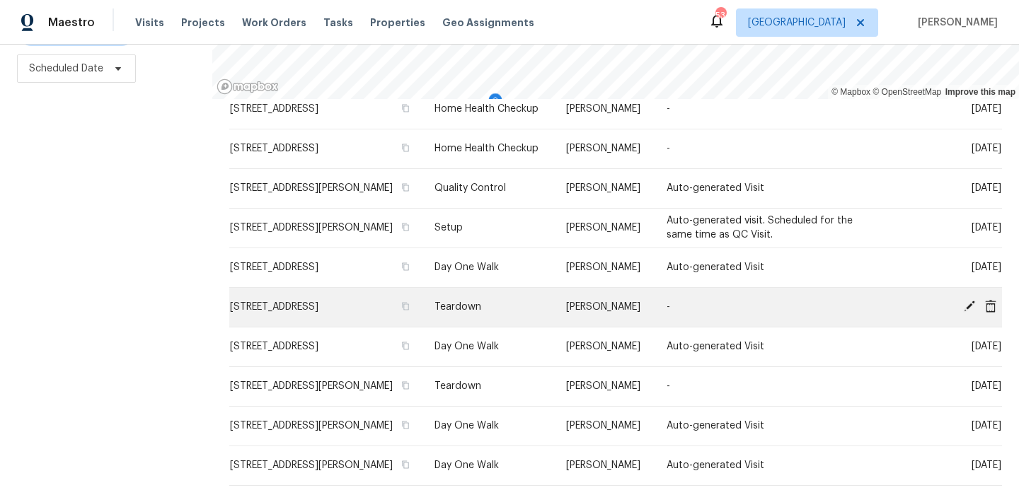
click at [973, 312] on icon at bounding box center [969, 306] width 11 height 11
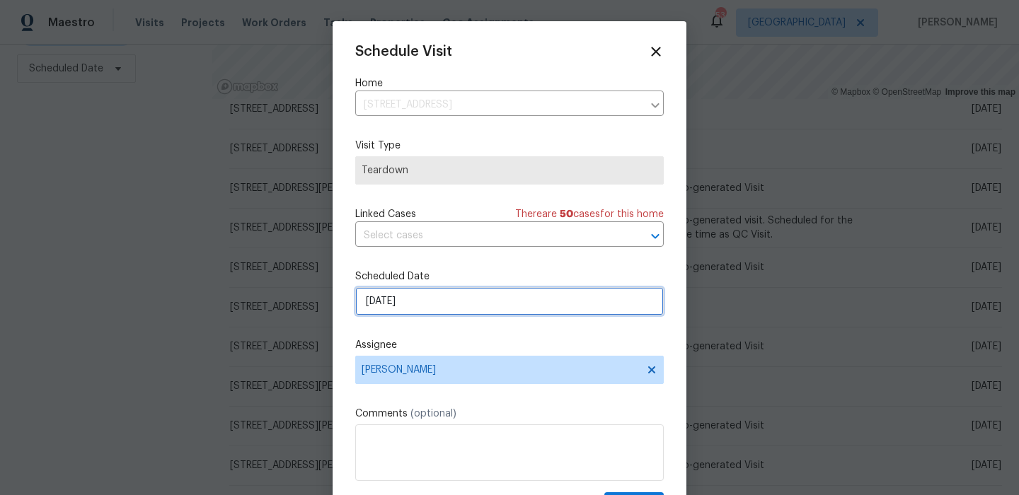
click at [435, 303] on input "[DATE]" at bounding box center [509, 301] width 309 height 28
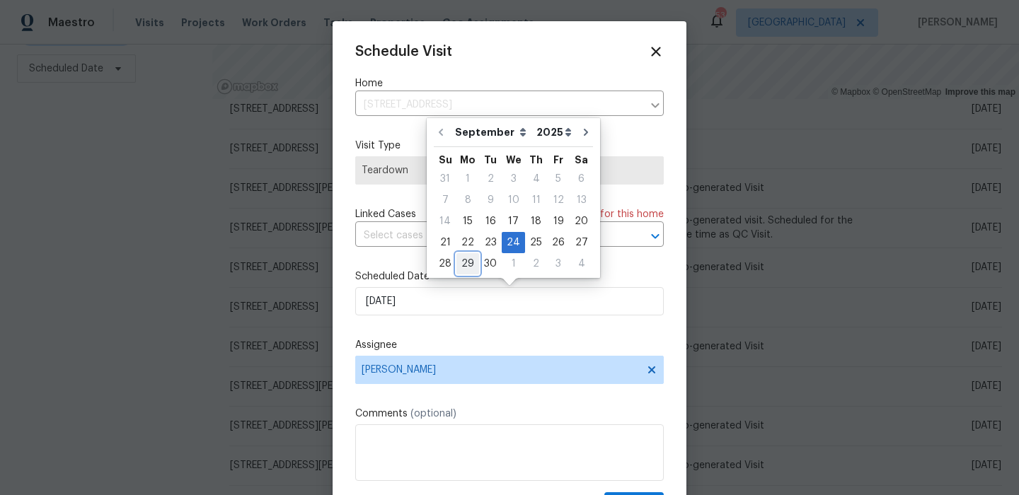
click at [467, 261] on div "29" at bounding box center [468, 264] width 23 height 20
type input "[DATE]"
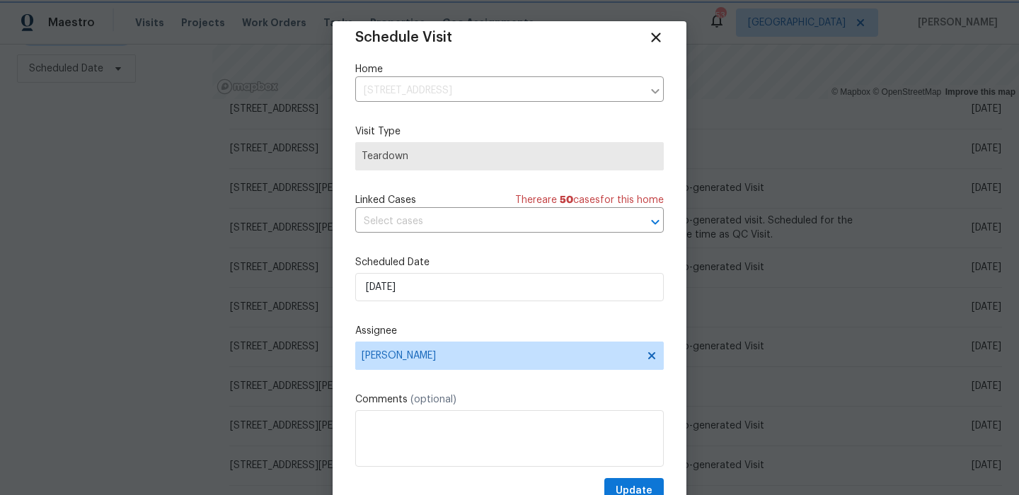
scroll to position [15, 0]
click at [640, 485] on span "Update" at bounding box center [634, 491] width 37 height 18
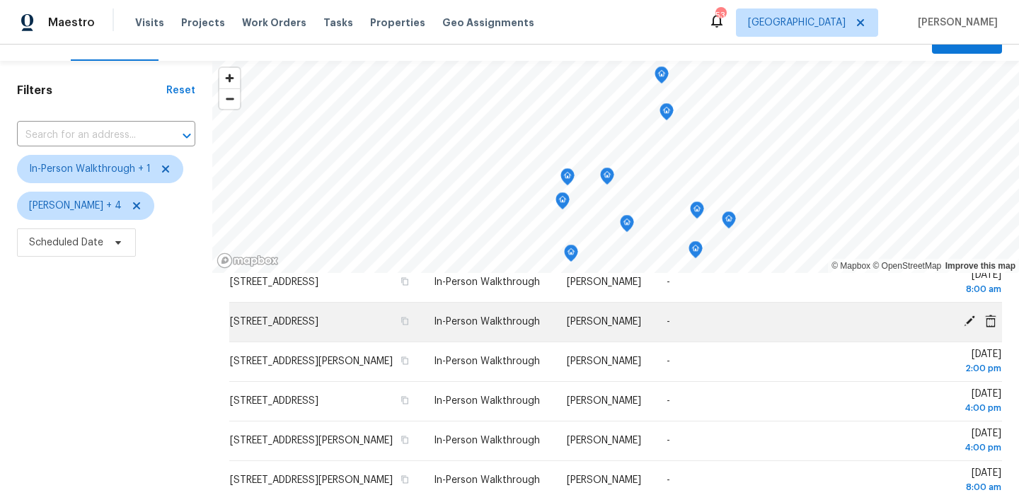
scroll to position [52, 0]
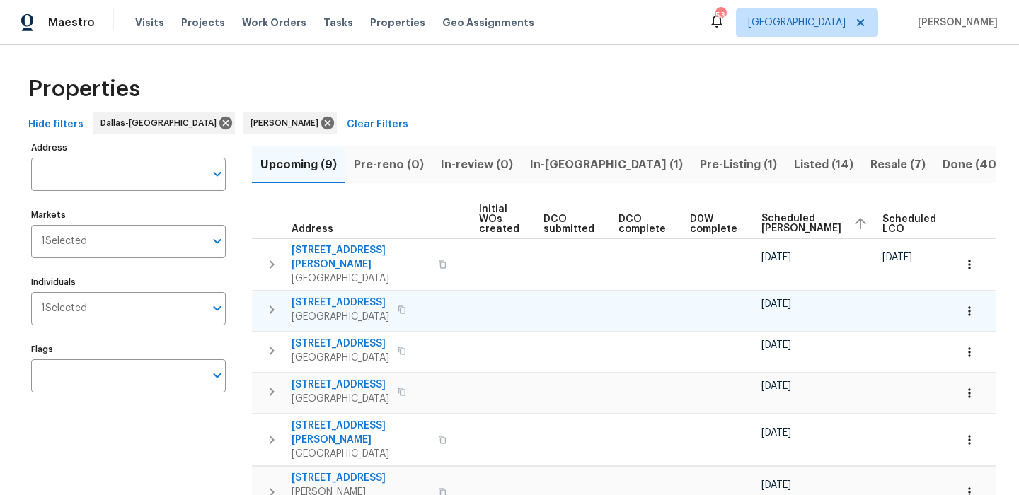
scroll to position [0, 172]
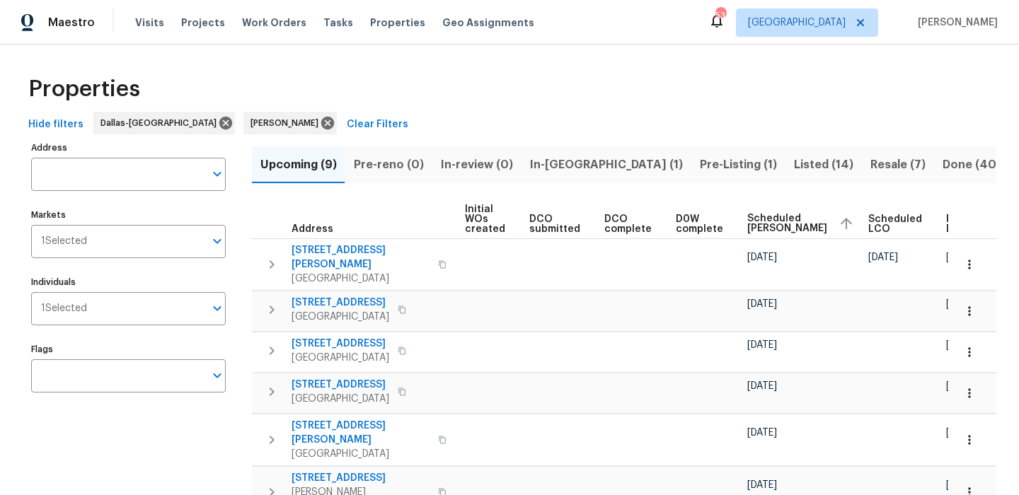
click at [871, 173] on span "Resale (7)" at bounding box center [898, 165] width 55 height 20
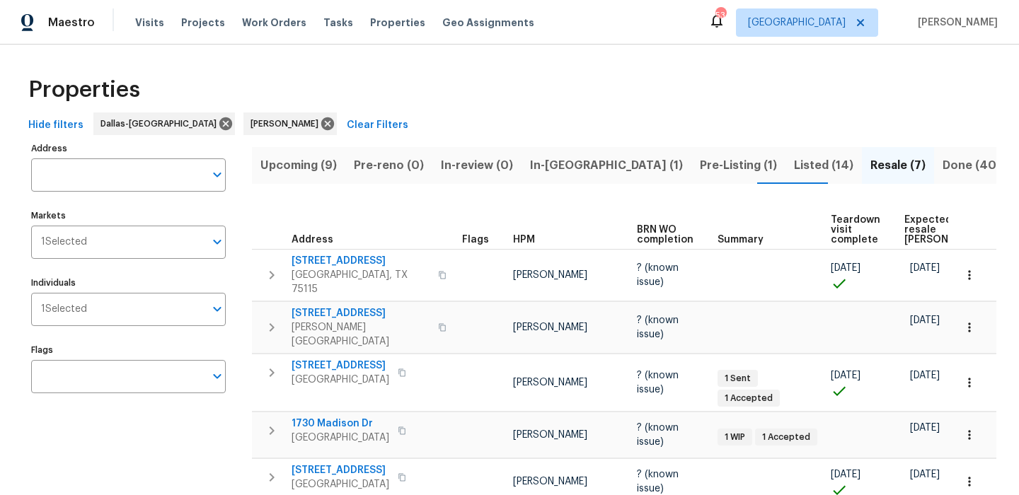
click at [922, 231] on span "Expected resale COE" at bounding box center [945, 230] width 80 height 30
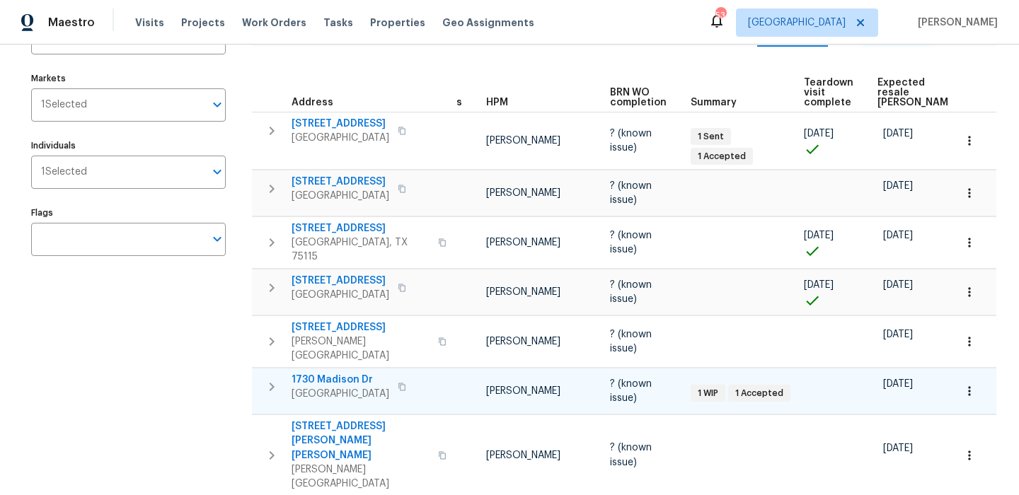
scroll to position [0, 40]
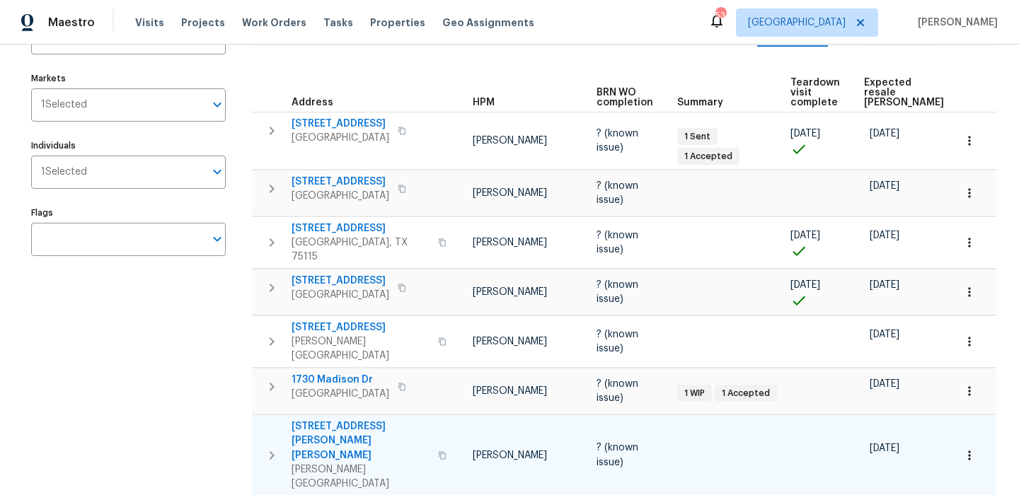
click at [376, 420] on span "302 Jennie Marie Cir" at bounding box center [361, 441] width 138 height 42
click at [968, 449] on icon "button" at bounding box center [970, 456] width 14 height 14
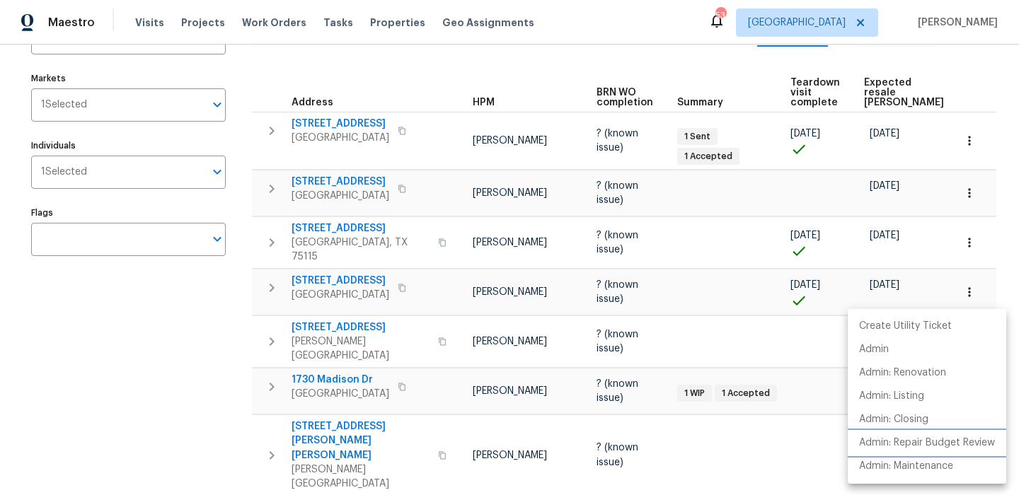
click at [939, 443] on p "Admin: Repair Budget Review" at bounding box center [927, 443] width 136 height 15
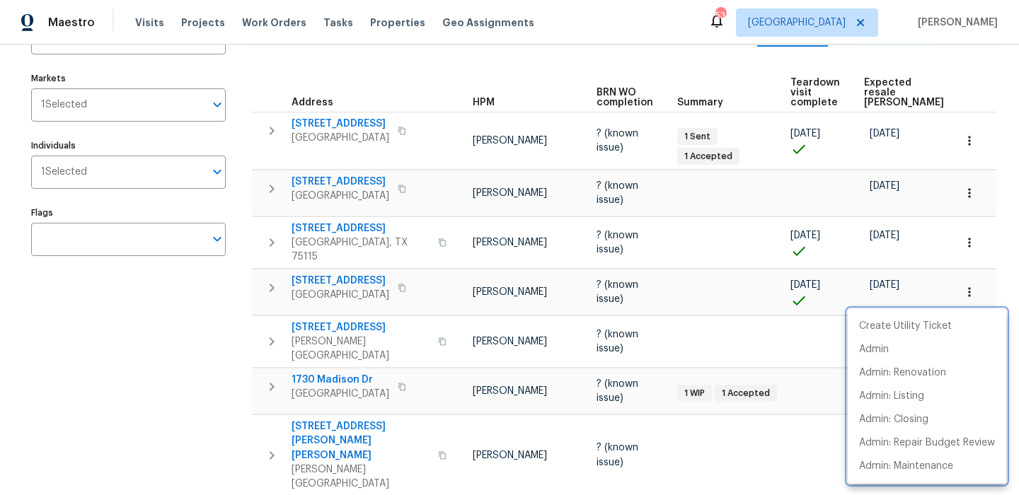
click at [699, 57] on div at bounding box center [509, 247] width 1019 height 495
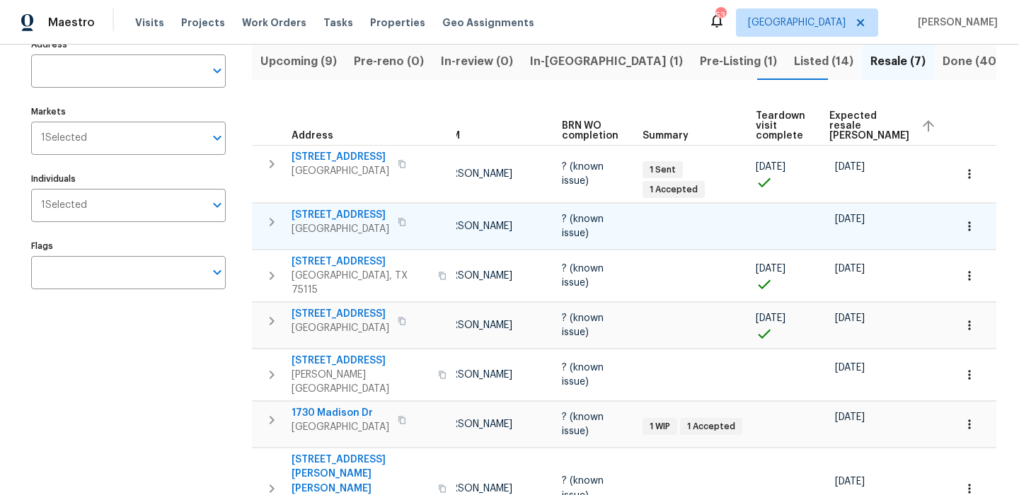
scroll to position [0, 0]
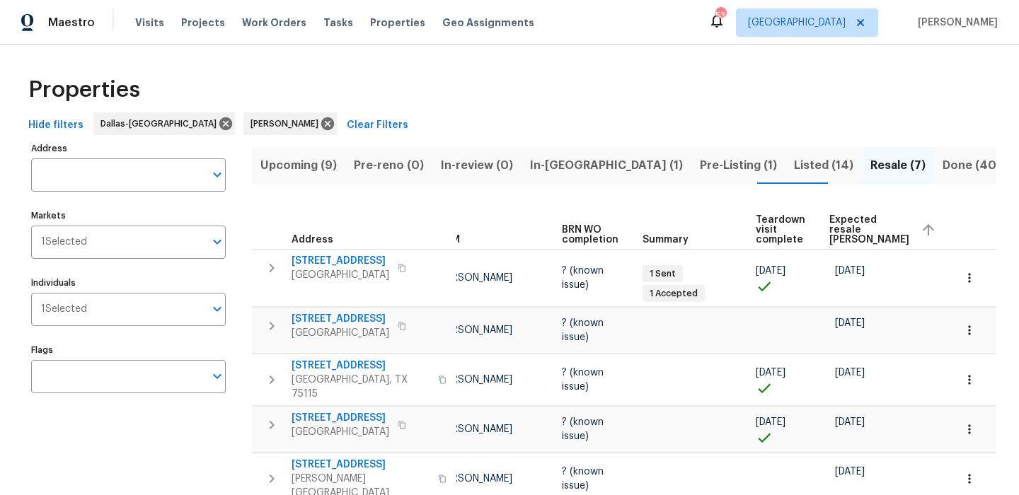
click at [296, 164] on span "Upcoming (9)" at bounding box center [298, 166] width 76 height 20
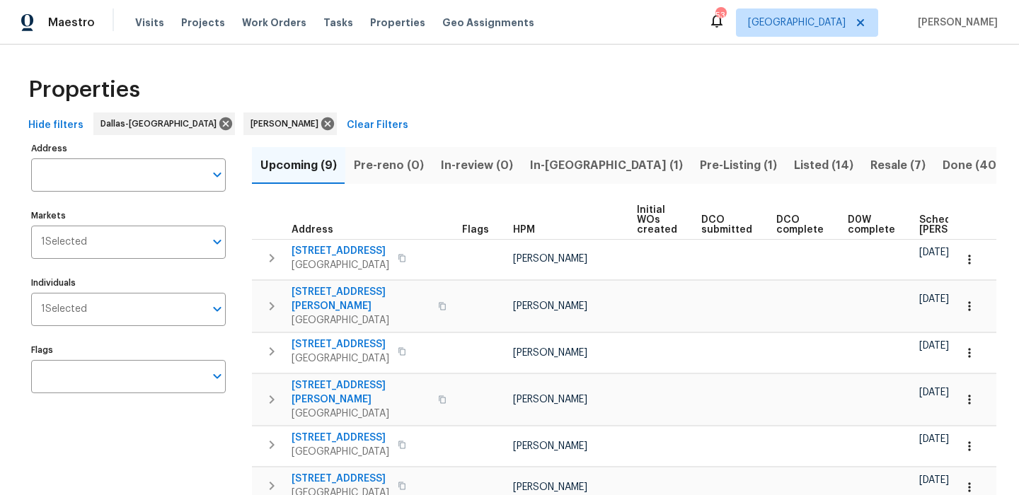
click at [927, 220] on span "Scheduled COE" at bounding box center [960, 225] width 80 height 20
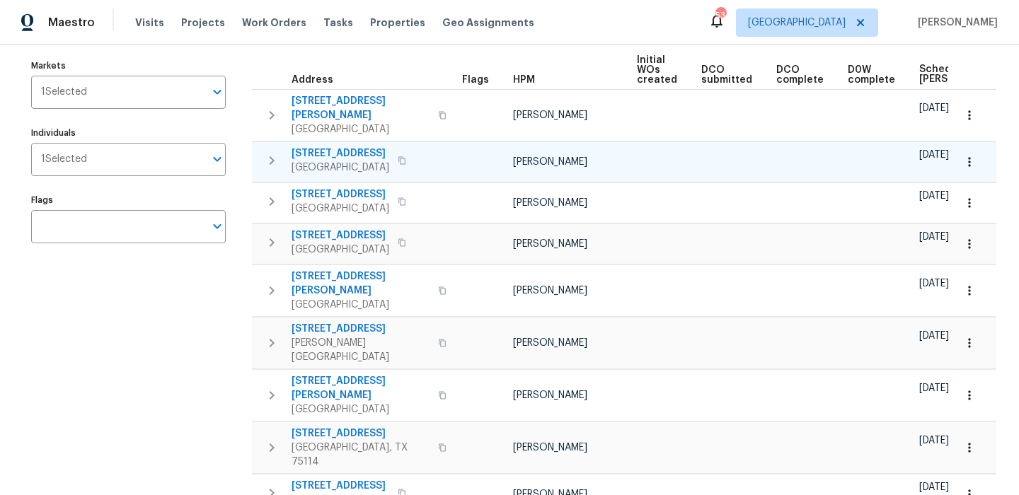
scroll to position [170, 0]
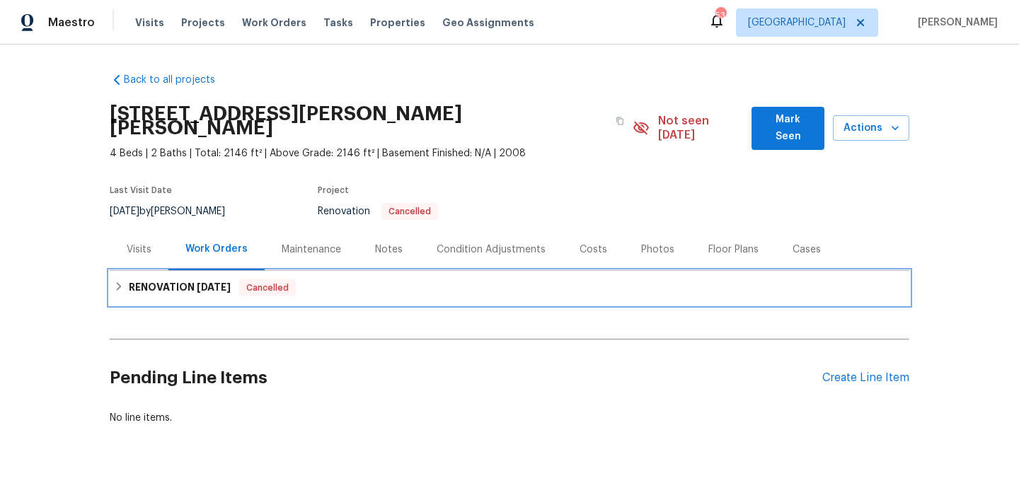
click at [179, 280] on h6 "RENOVATION 9/17/25" at bounding box center [180, 288] width 102 height 17
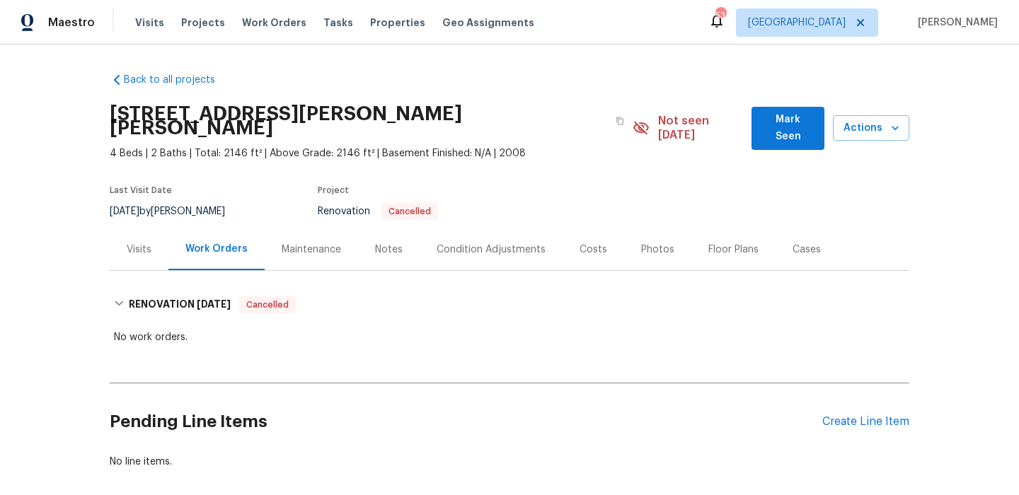
click at [580, 243] on div "Costs" at bounding box center [594, 250] width 28 height 14
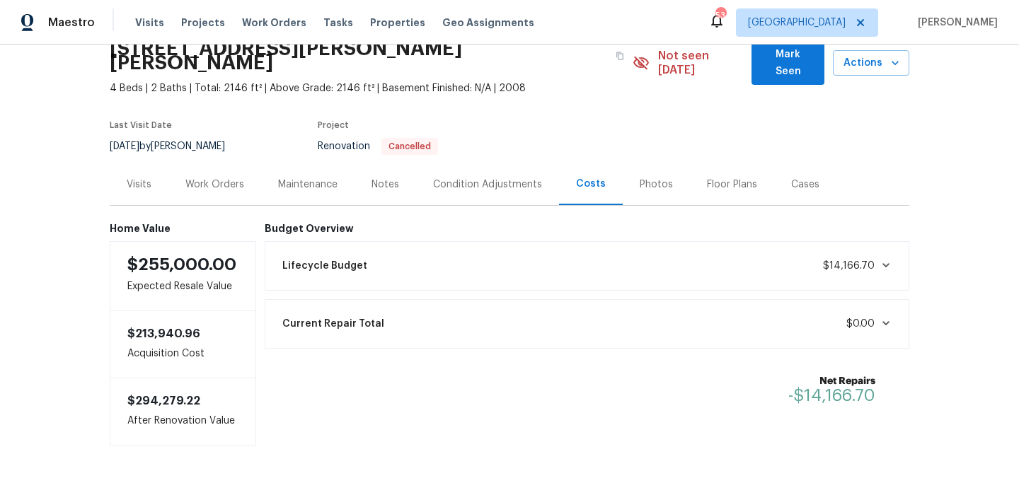
scroll to position [69, 0]
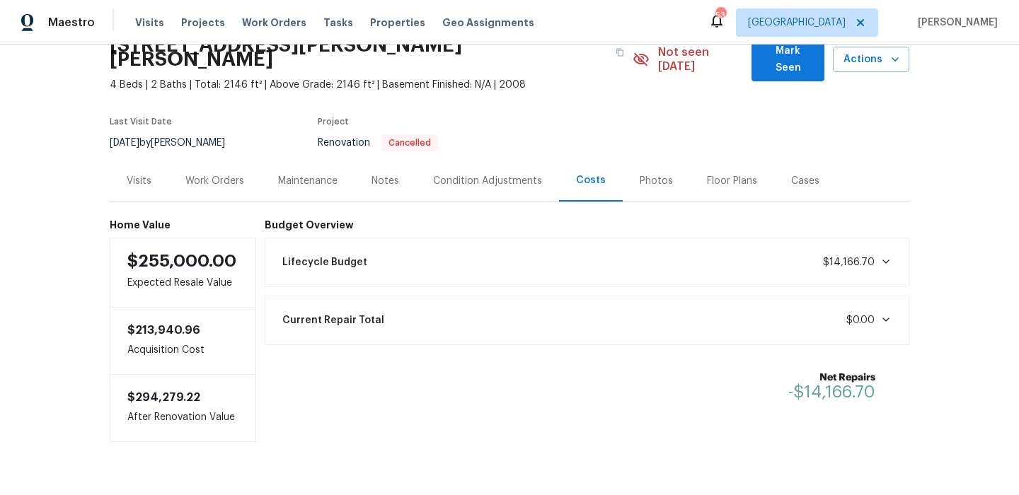
click at [627, 247] on div "Lifecycle Budget $14,166.70" at bounding box center [587, 262] width 627 height 31
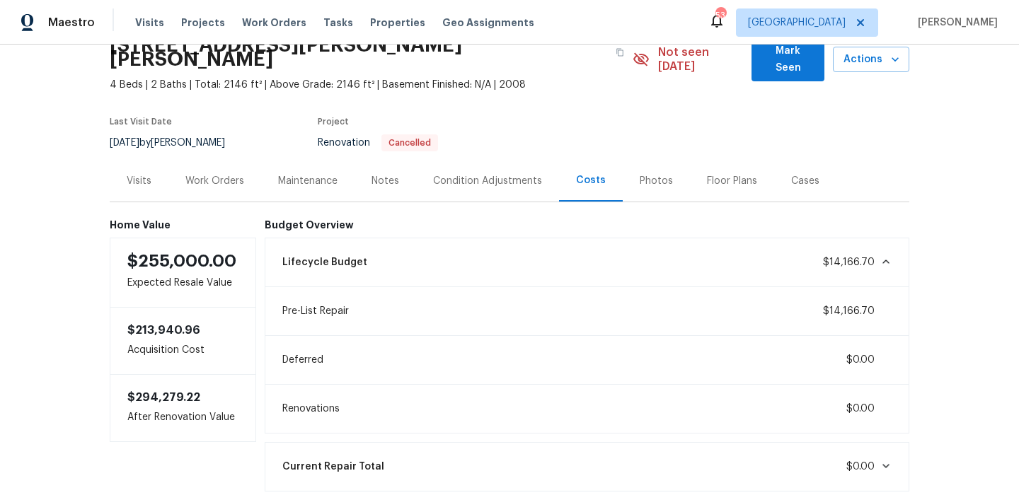
click at [143, 174] on div "Visits" at bounding box center [139, 181] width 25 height 14
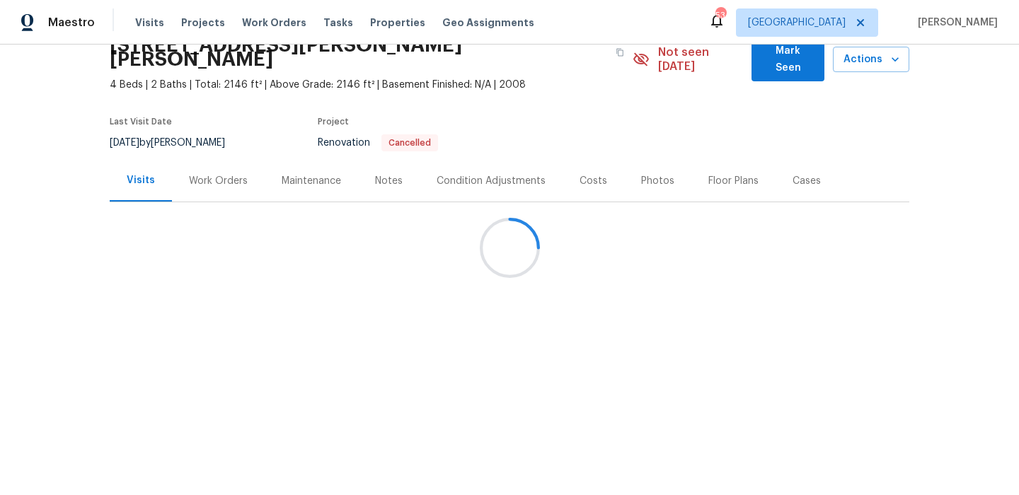
scroll to position [3, 0]
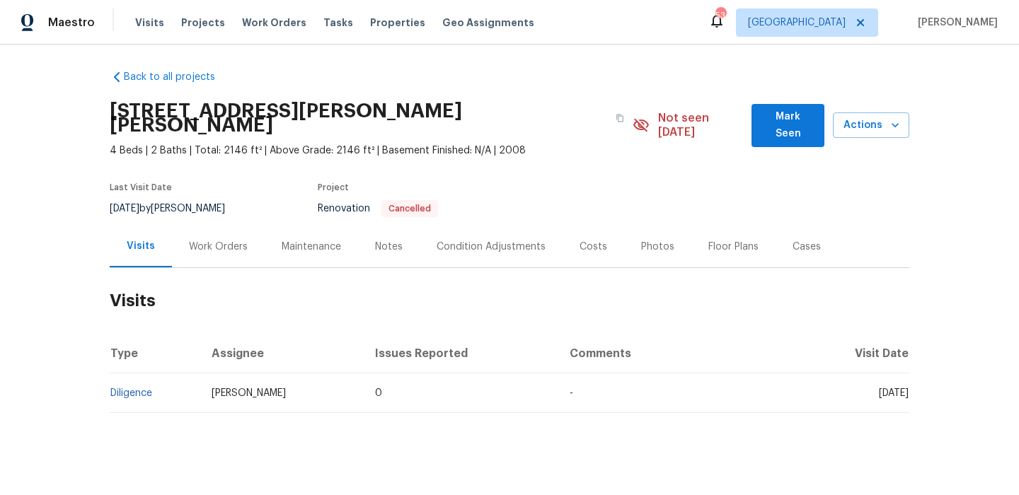
click at [580, 241] on div "Costs" at bounding box center [594, 247] width 62 height 42
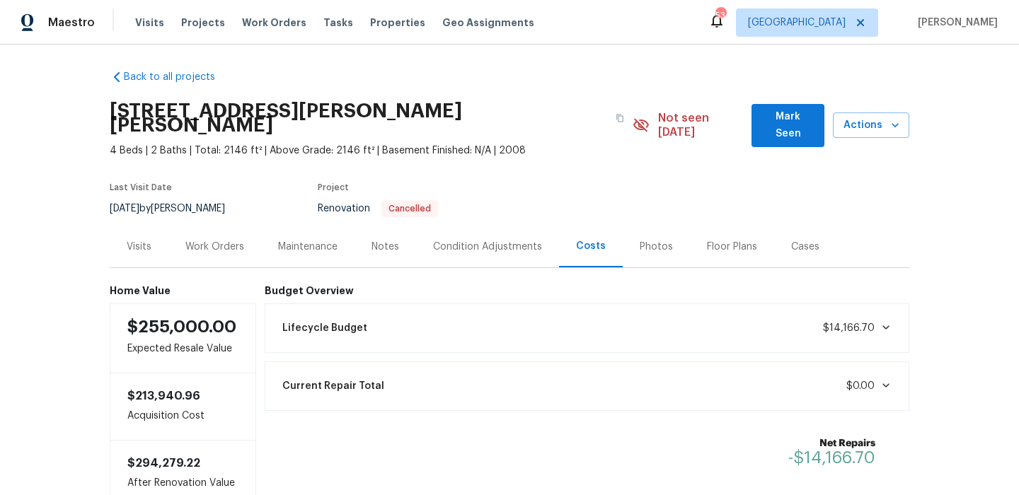
scroll to position [69, 0]
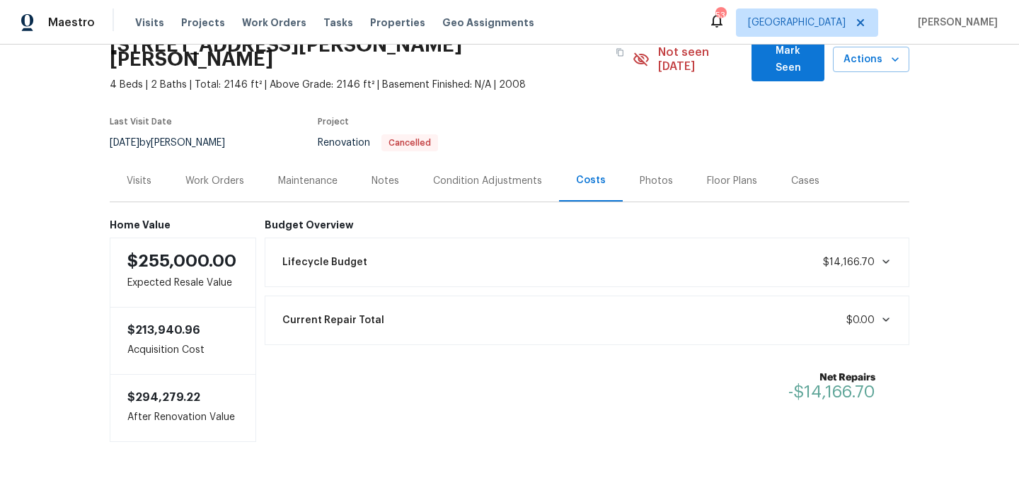
click at [580, 247] on div "Lifecycle Budget $14,166.70" at bounding box center [587, 262] width 627 height 31
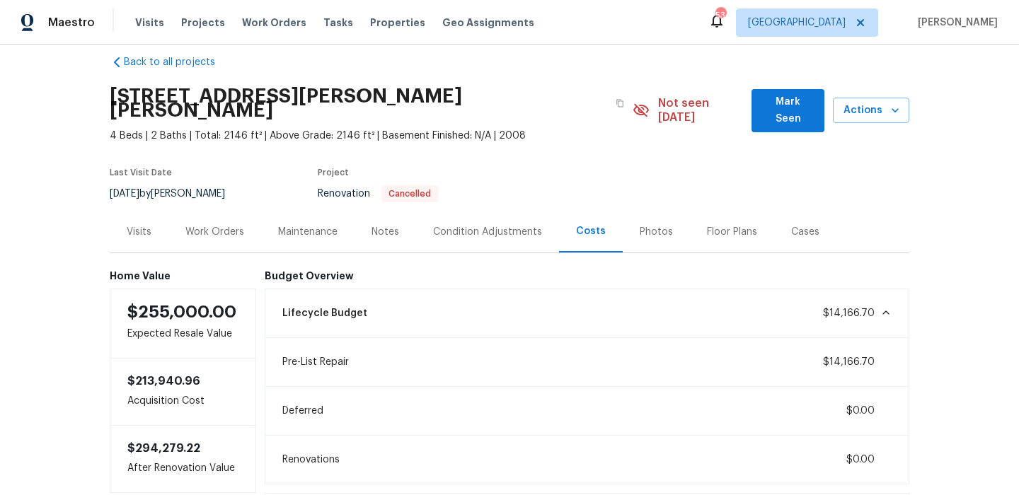
scroll to position [0, 0]
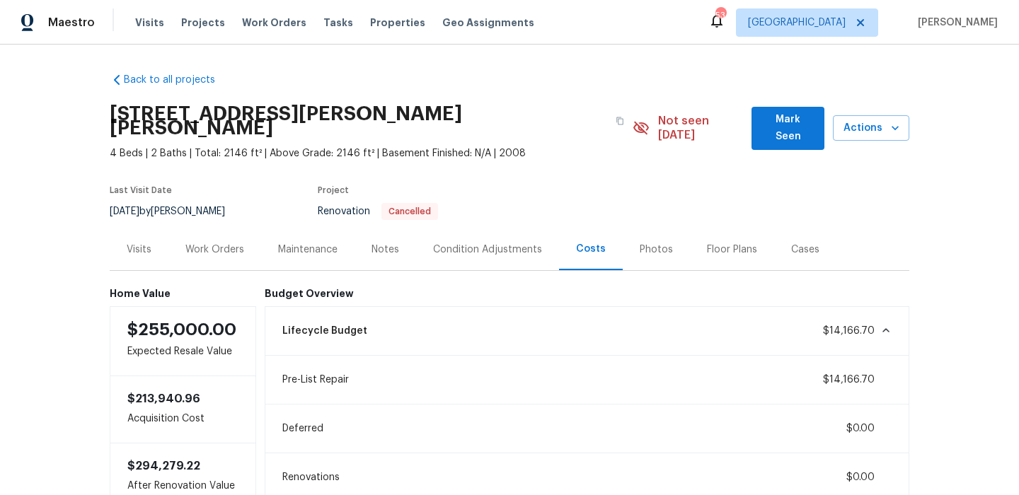
click at [222, 243] on div "Work Orders" at bounding box center [214, 250] width 59 height 14
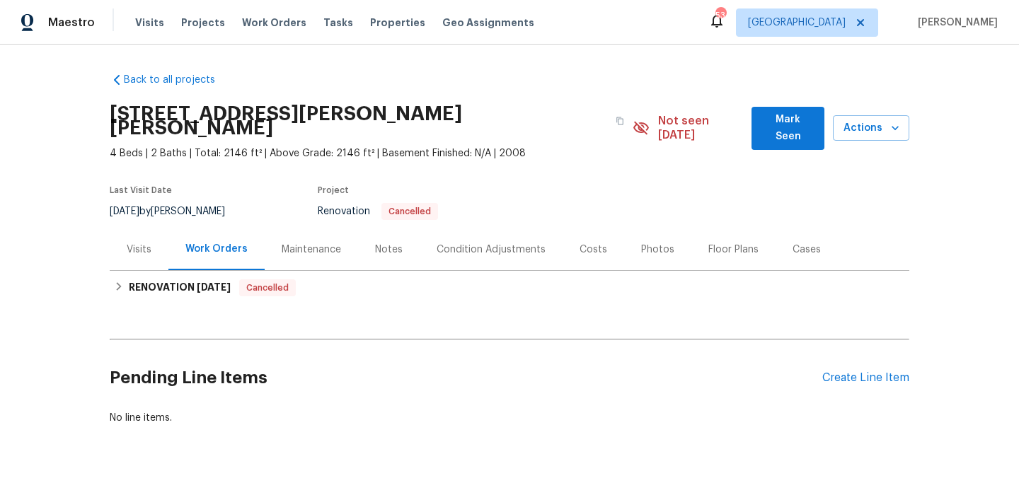
click at [302, 243] on div "Maintenance" at bounding box center [311, 250] width 93 height 42
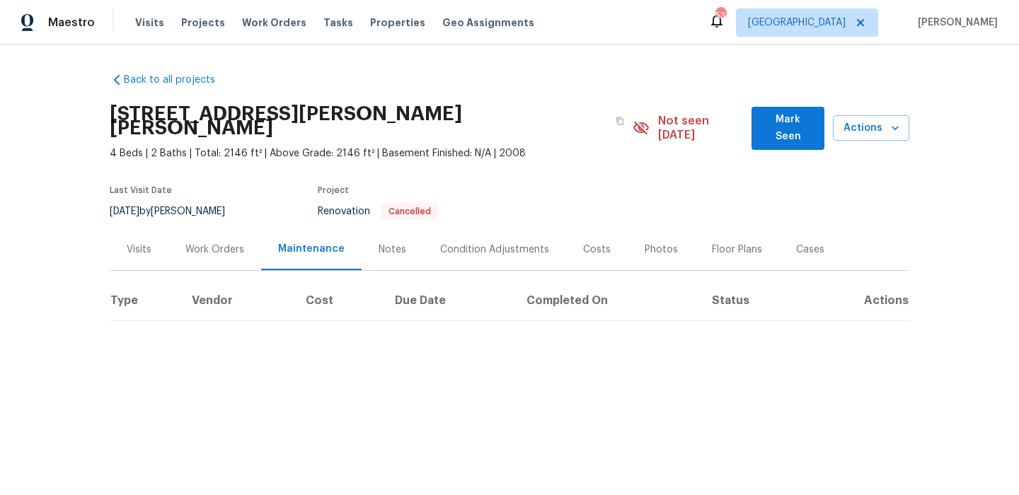
click at [382, 243] on div "Notes" at bounding box center [393, 250] width 28 height 14
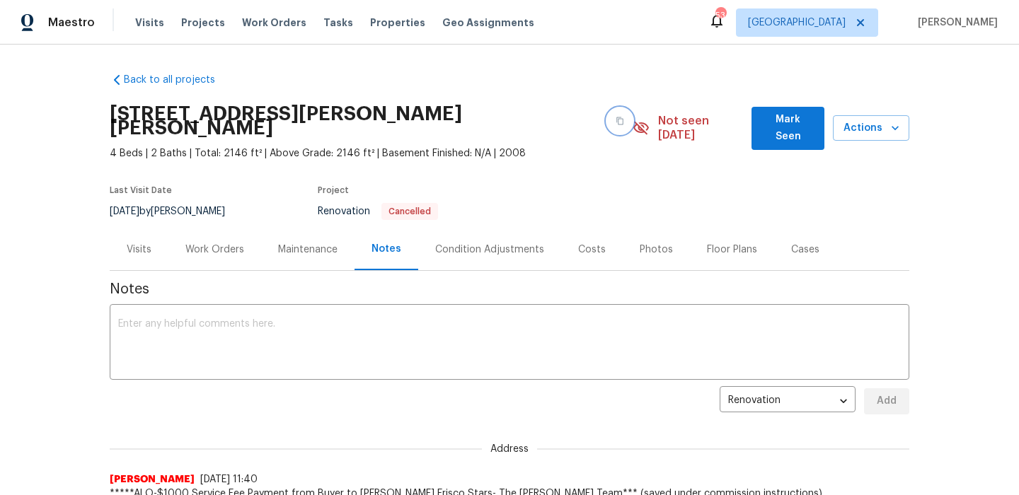
click at [616, 117] on icon "button" at bounding box center [620, 121] width 8 height 8
